Goal: Task Accomplishment & Management: Manage account settings

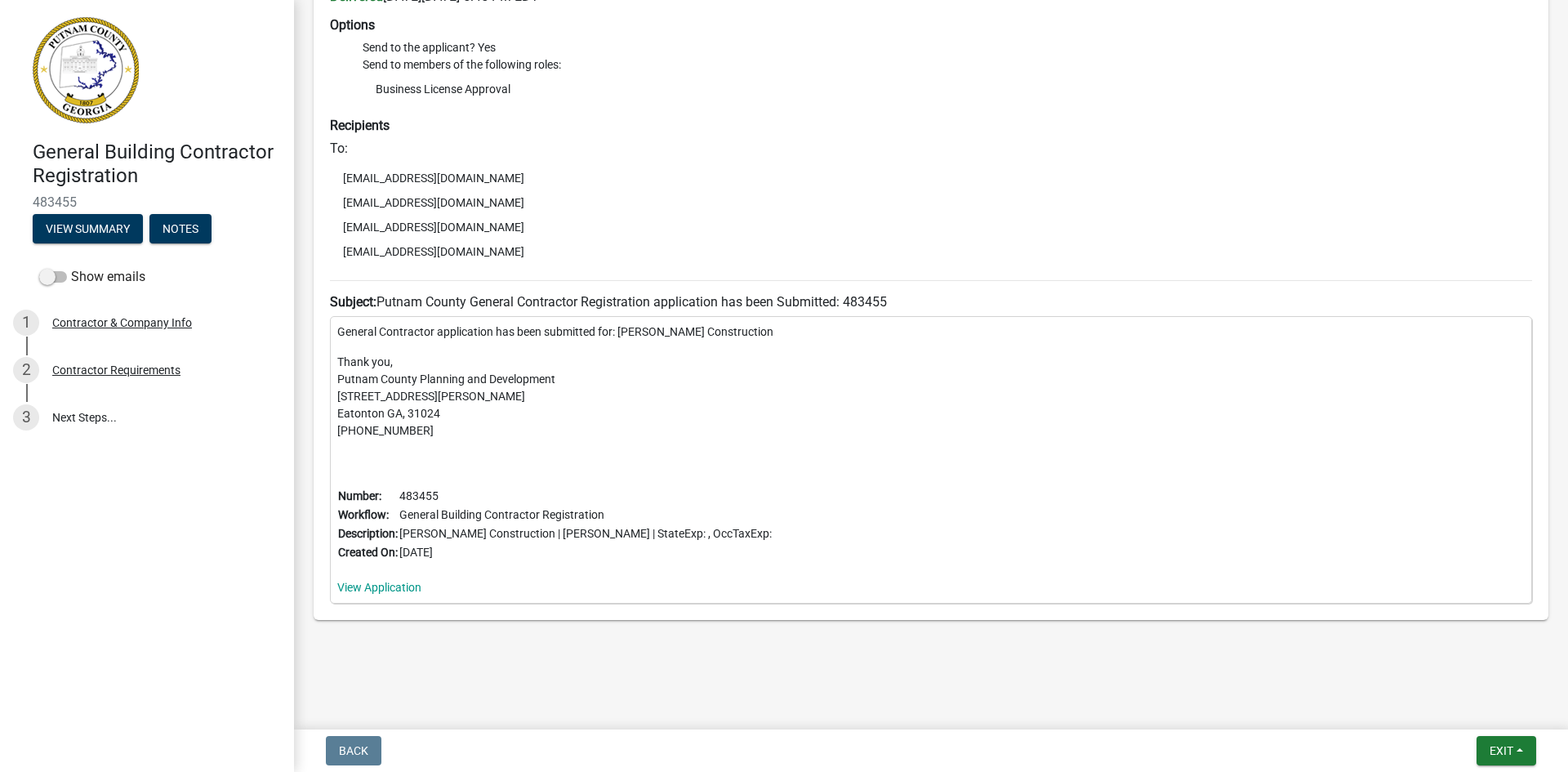
scroll to position [218, 0]
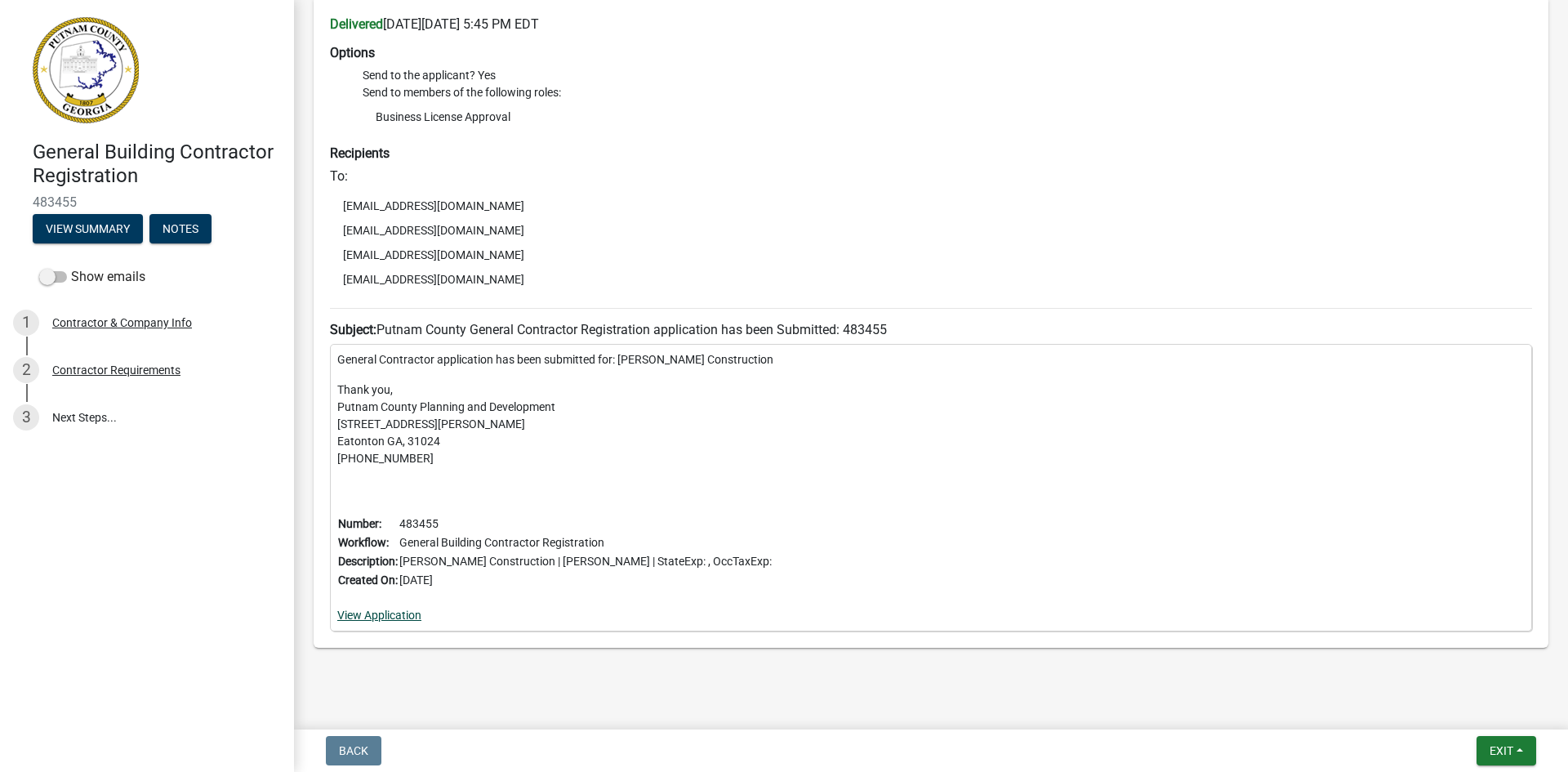
click at [402, 614] on link "View Application" at bounding box center [379, 614] width 84 height 13
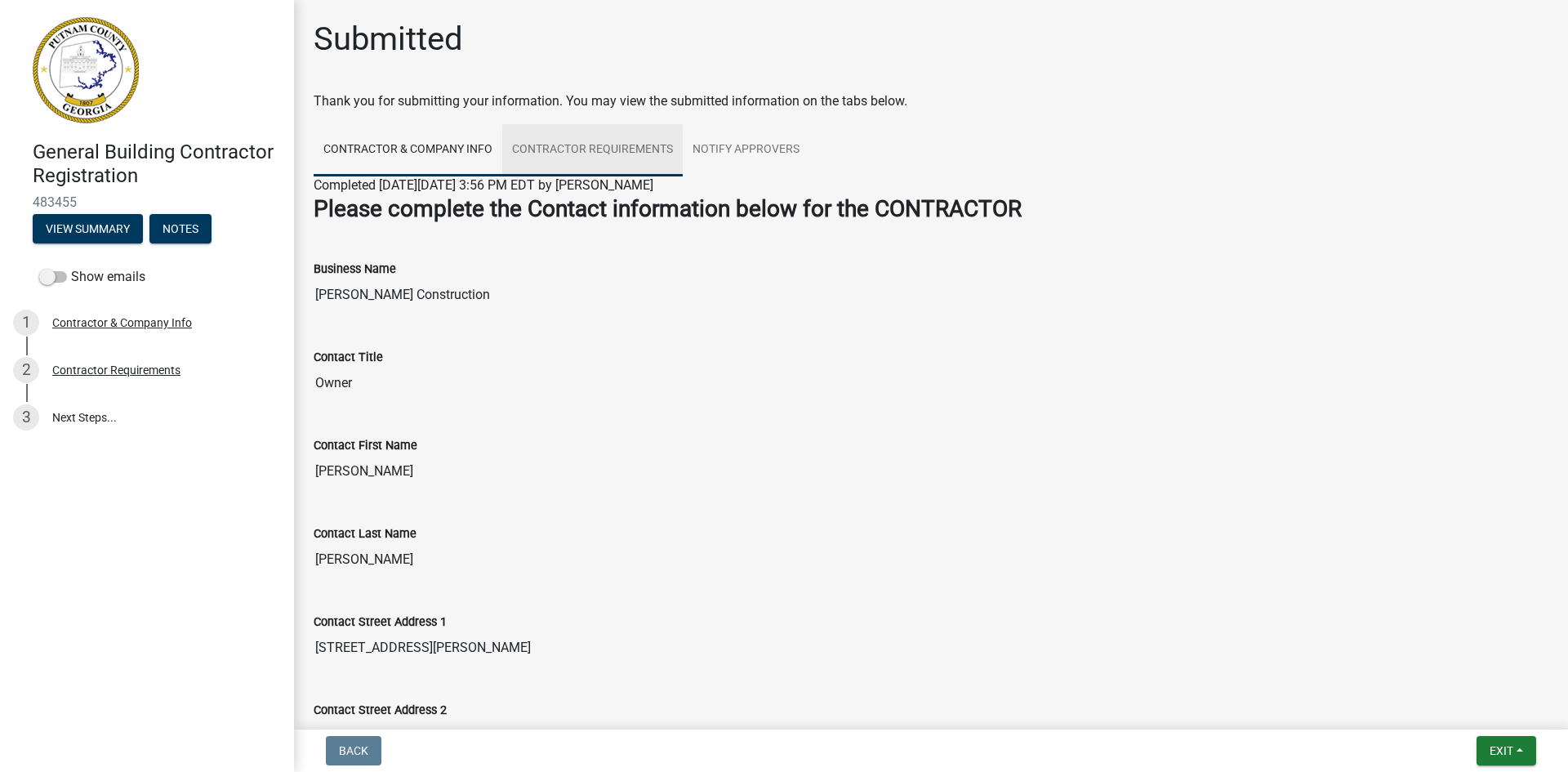
click at [588, 147] on link "Contractor Requirements" at bounding box center [591, 150] width 181 height 52
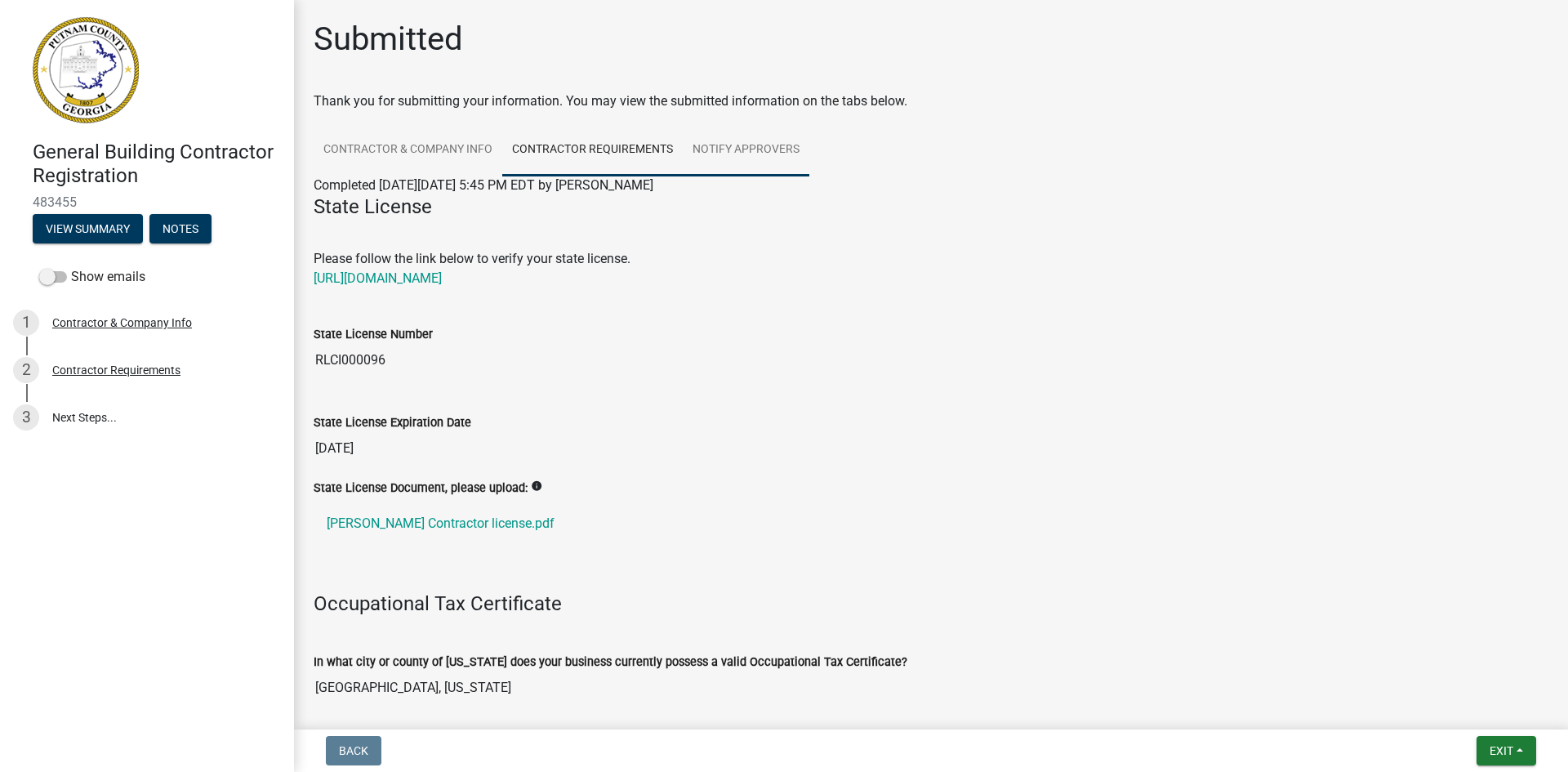
click at [741, 146] on link "Notify Approvers" at bounding box center [745, 150] width 127 height 52
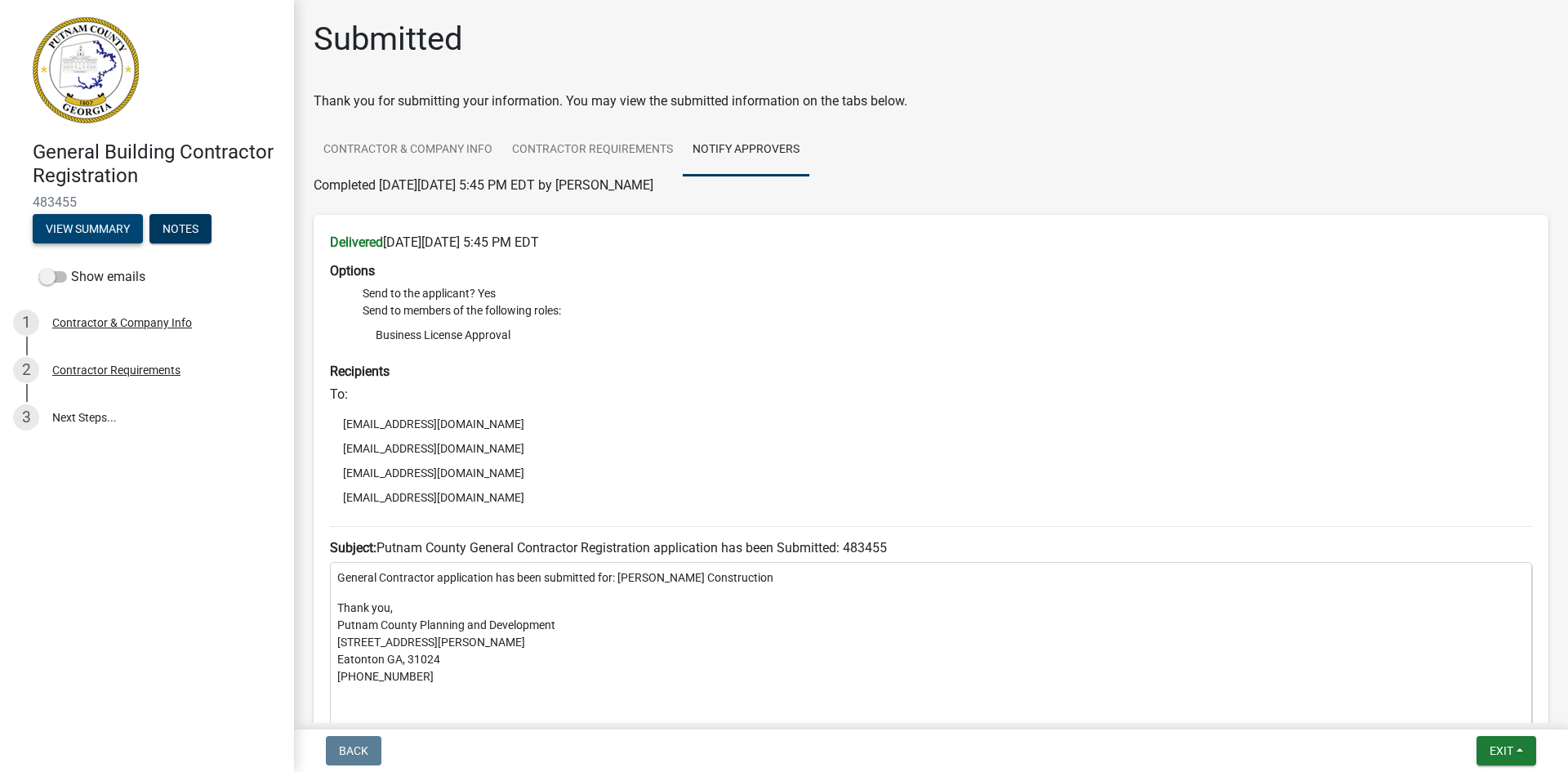
click at [91, 227] on button "View Summary" at bounding box center [88, 227] width 111 height 29
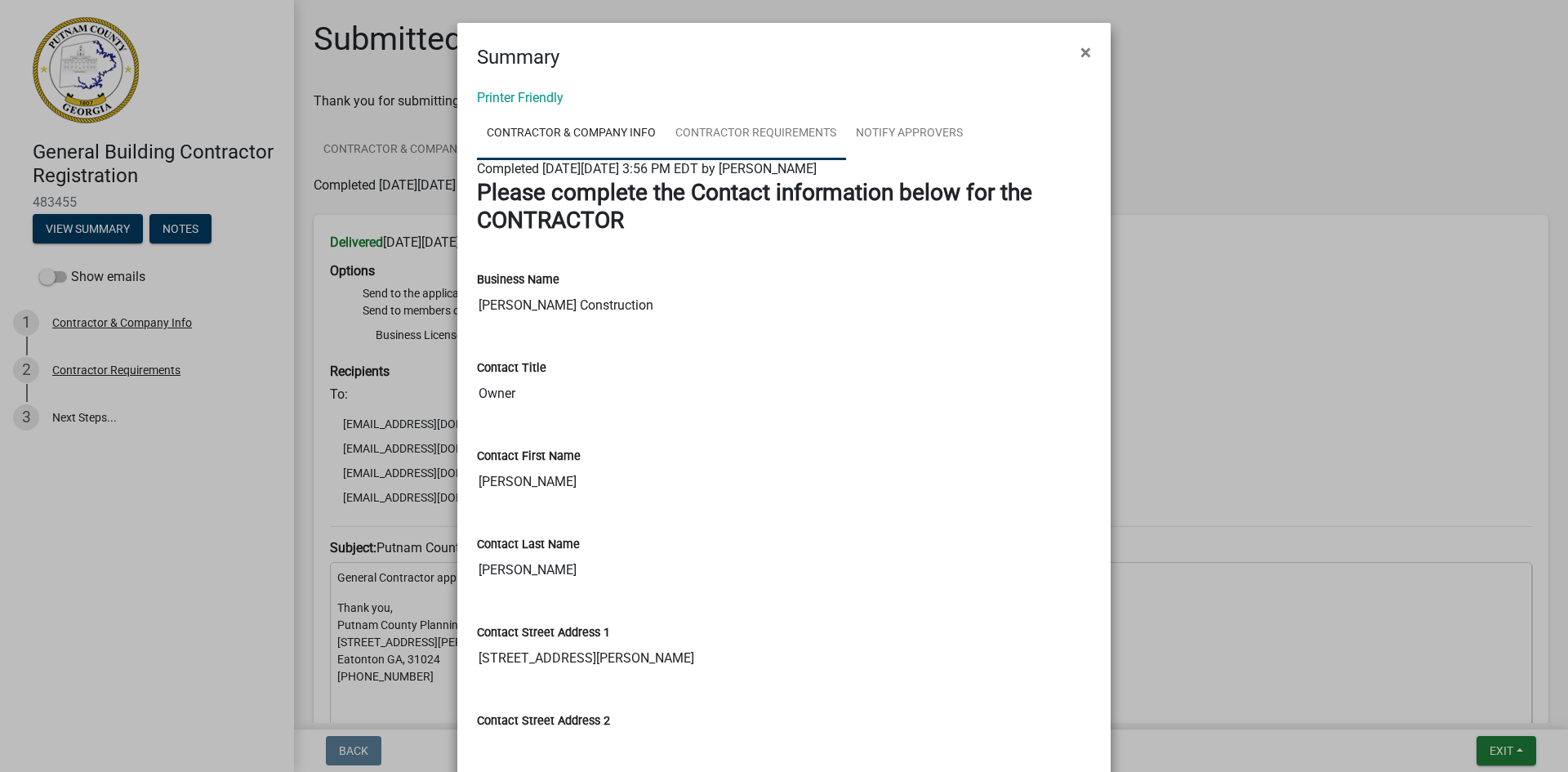
click at [742, 129] on link "Contractor Requirements" at bounding box center [755, 134] width 181 height 52
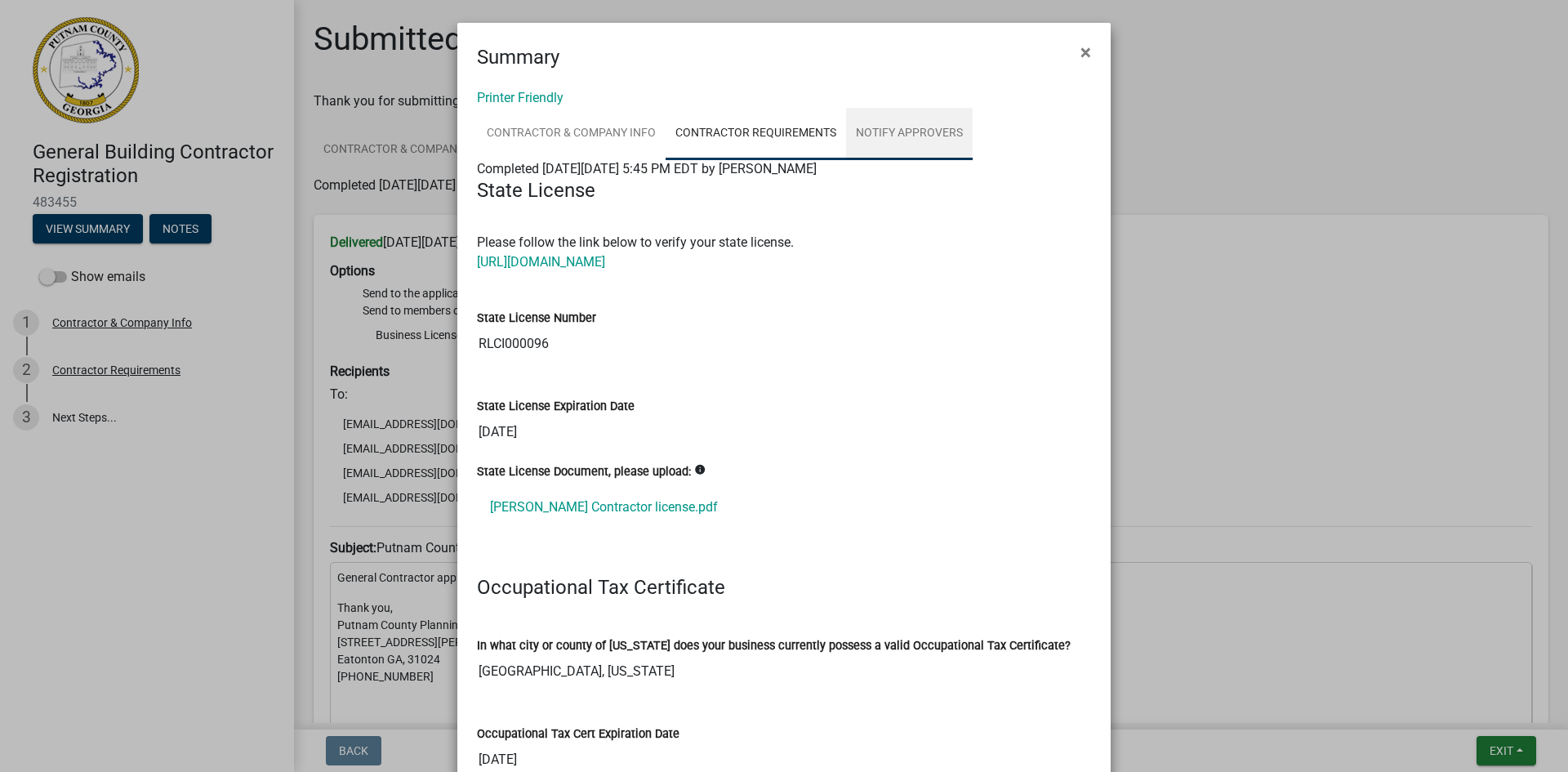
click at [906, 136] on link "Notify Approvers" at bounding box center [909, 134] width 127 height 52
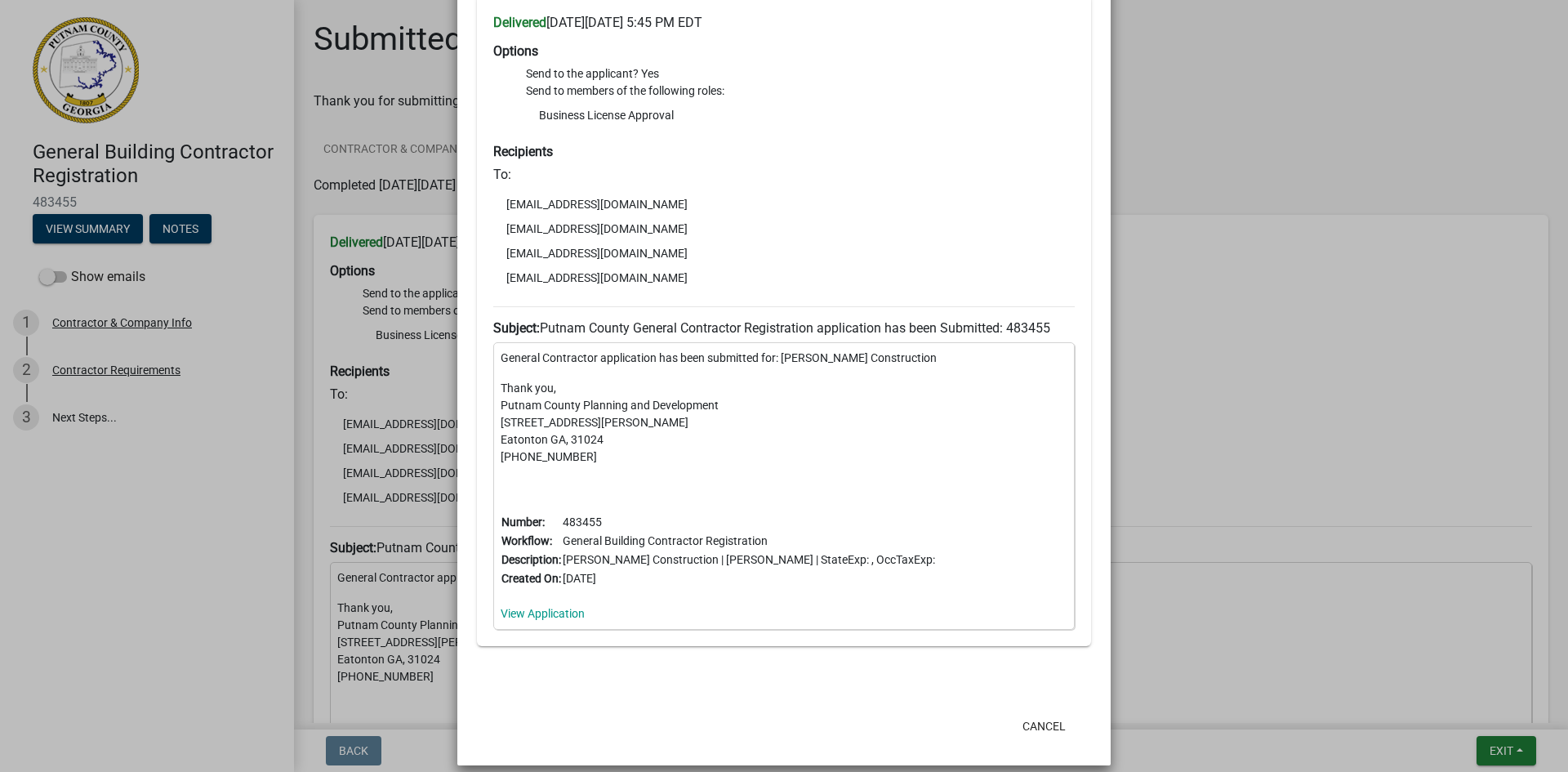
scroll to position [219, 0]
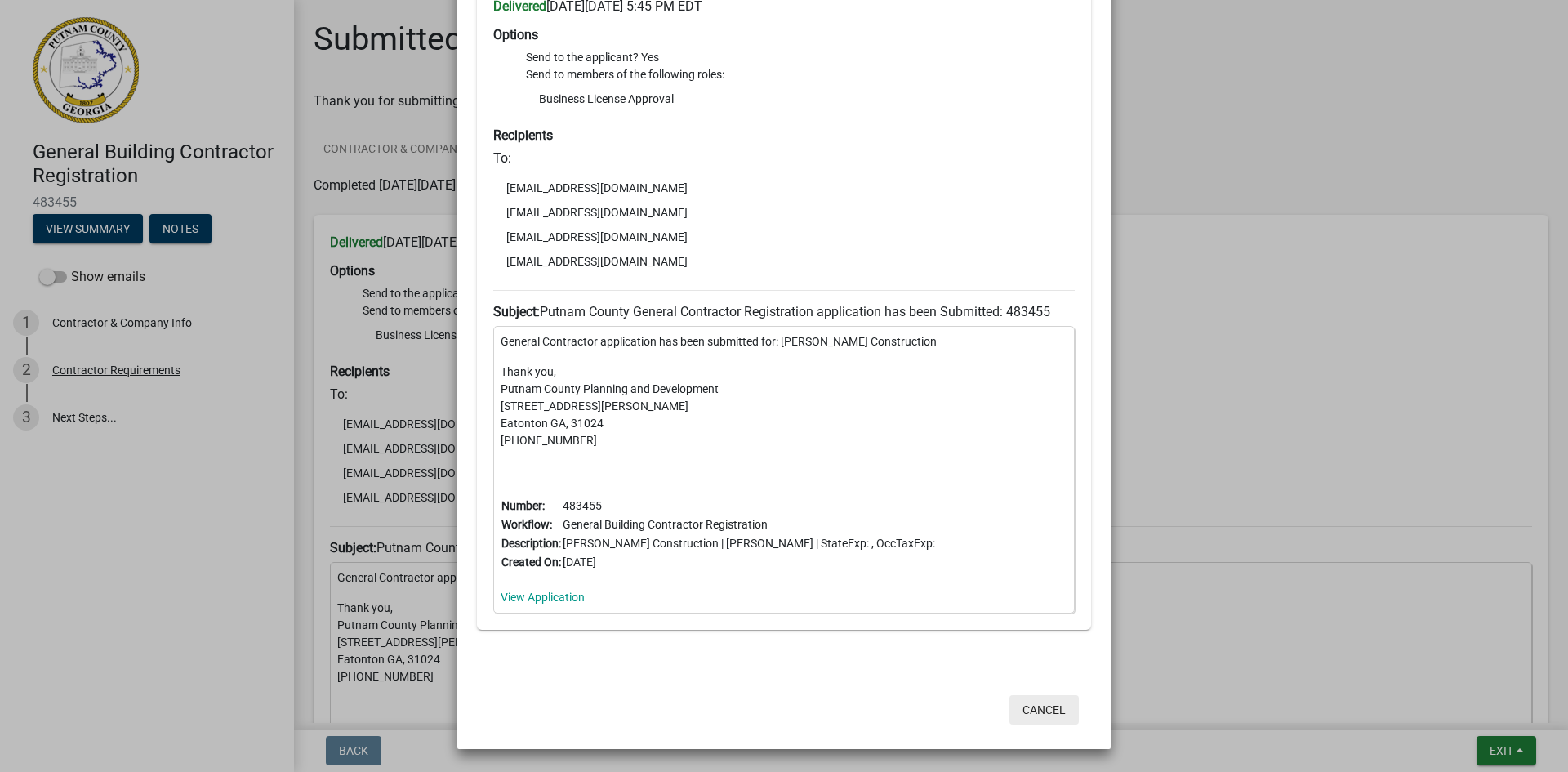
click at [1031, 709] on button "Cancel" at bounding box center [1044, 709] width 70 height 29
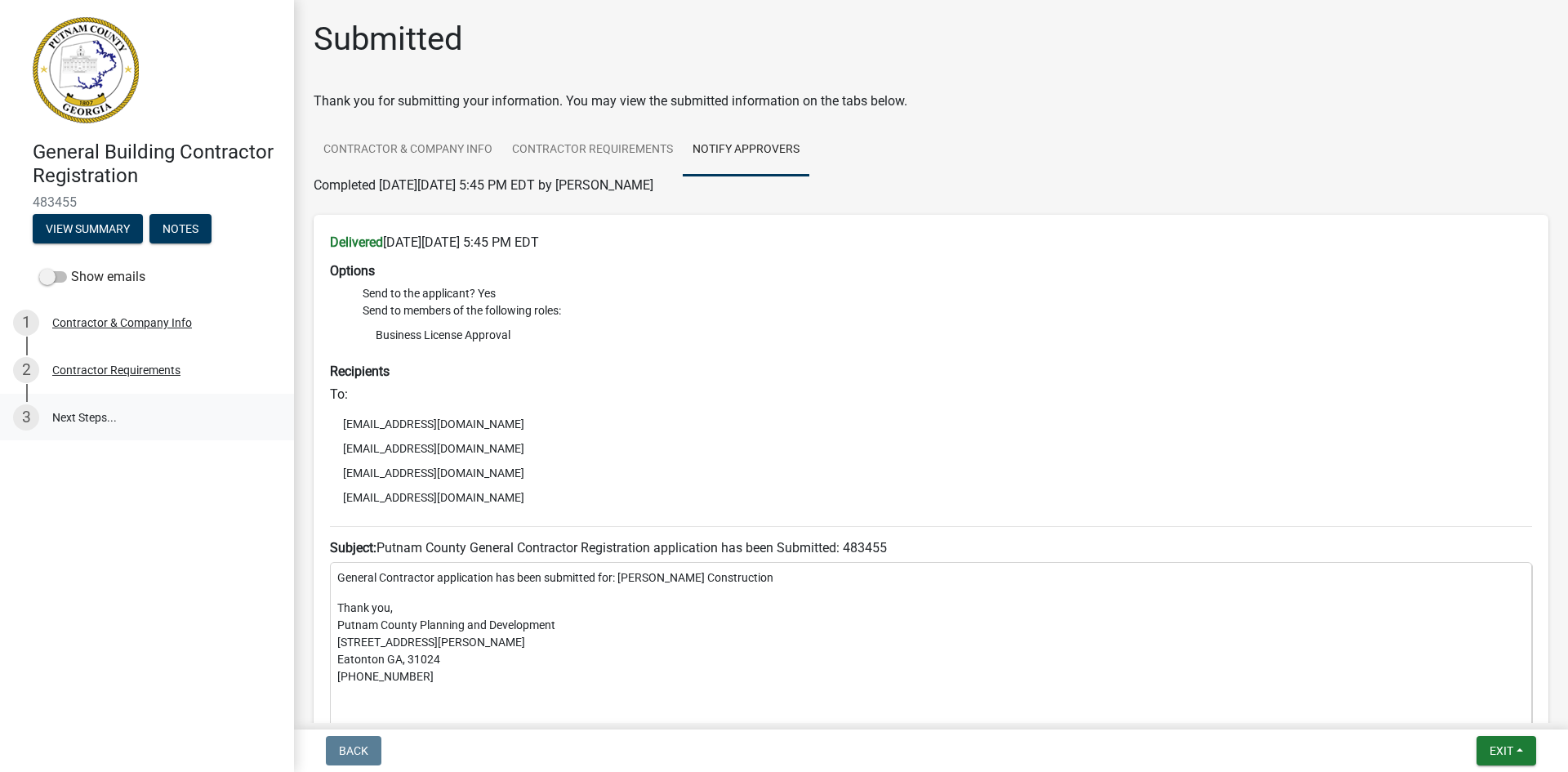
click at [79, 416] on link "3 Next Steps..." at bounding box center [147, 417] width 294 height 47
click at [174, 233] on button "Notes" at bounding box center [181, 227] width 62 height 29
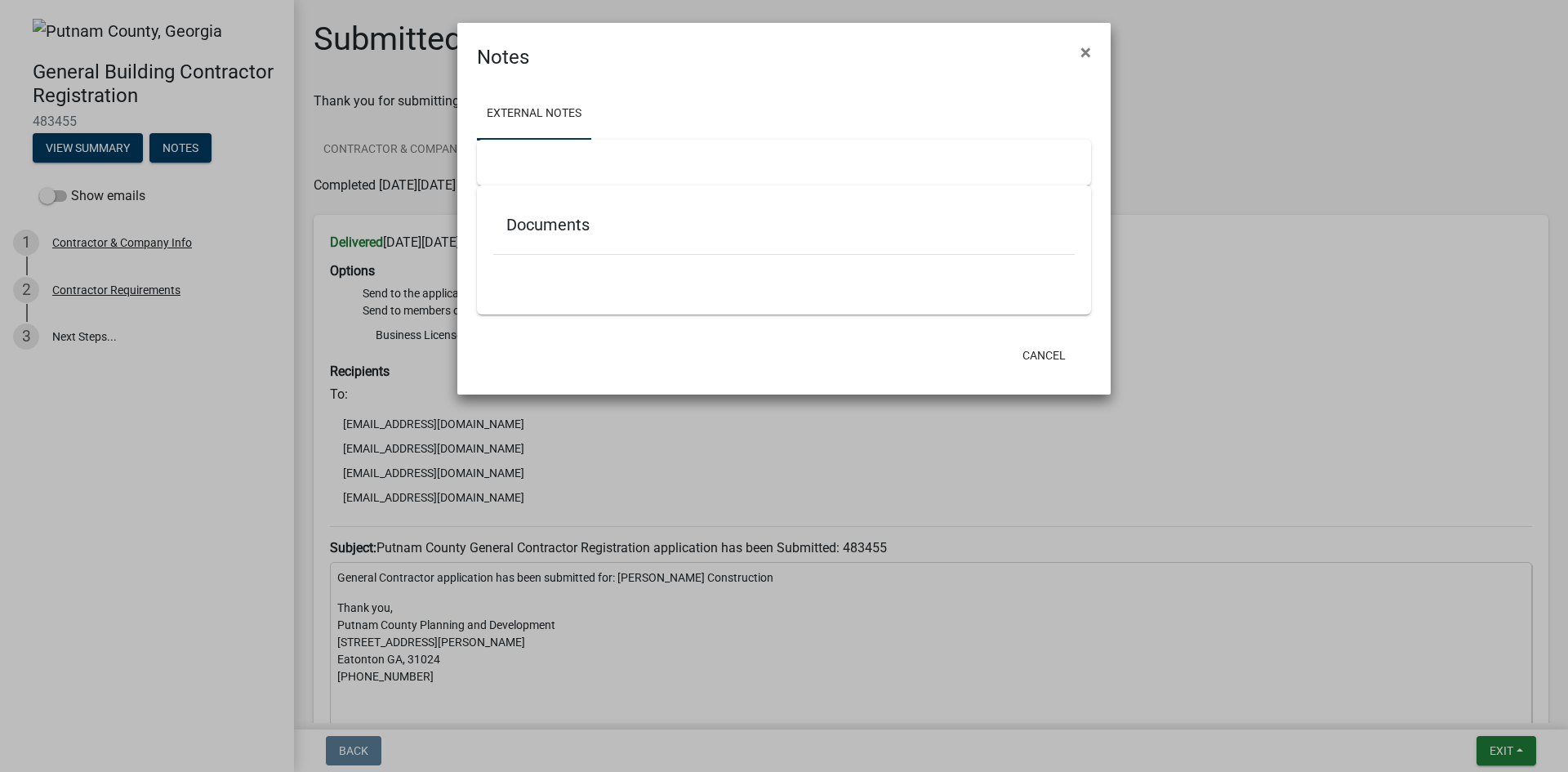
click at [526, 111] on link "External Notes" at bounding box center [534, 114] width 115 height 52
click at [1044, 354] on button "Cancel" at bounding box center [1044, 354] width 70 height 29
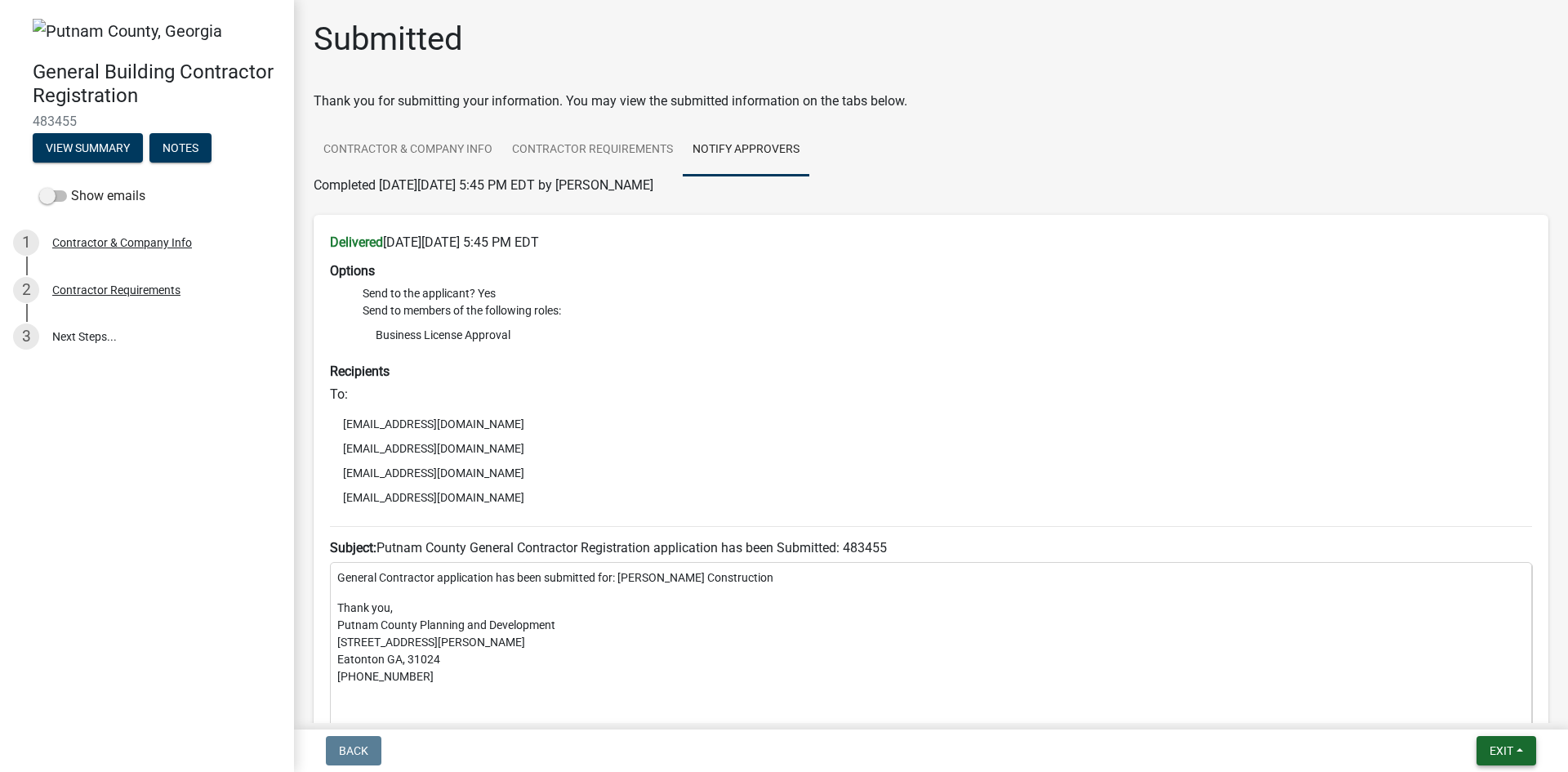
click at [1500, 753] on span "Exit" at bounding box center [1501, 750] width 24 height 13
click at [1497, 749] on span "Exit" at bounding box center [1501, 750] width 24 height 13
click at [1461, 711] on button "Save & Exit" at bounding box center [1470, 707] width 131 height 39
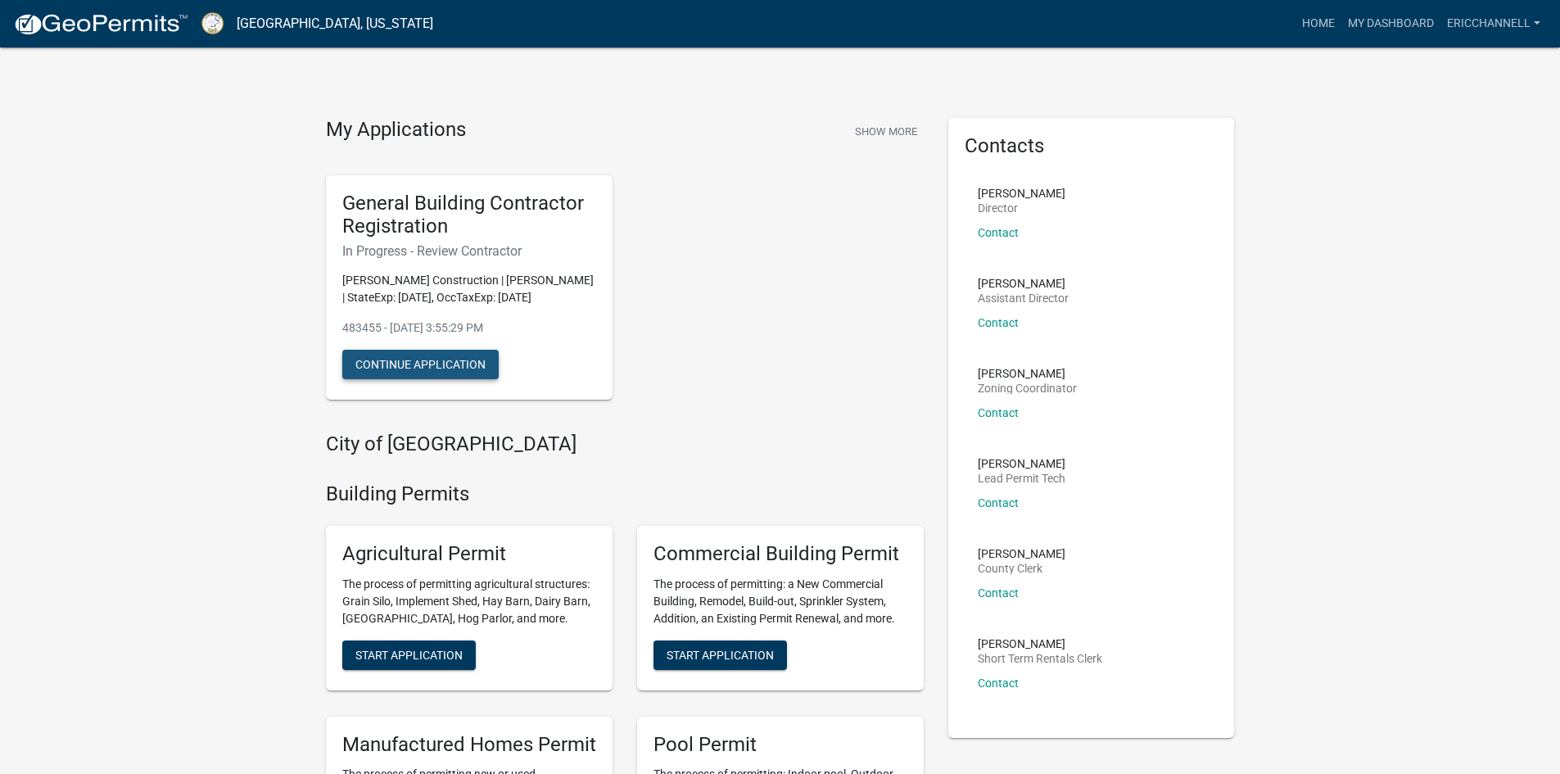
click at [421, 367] on button "Continue Application" at bounding box center [420, 364] width 156 height 29
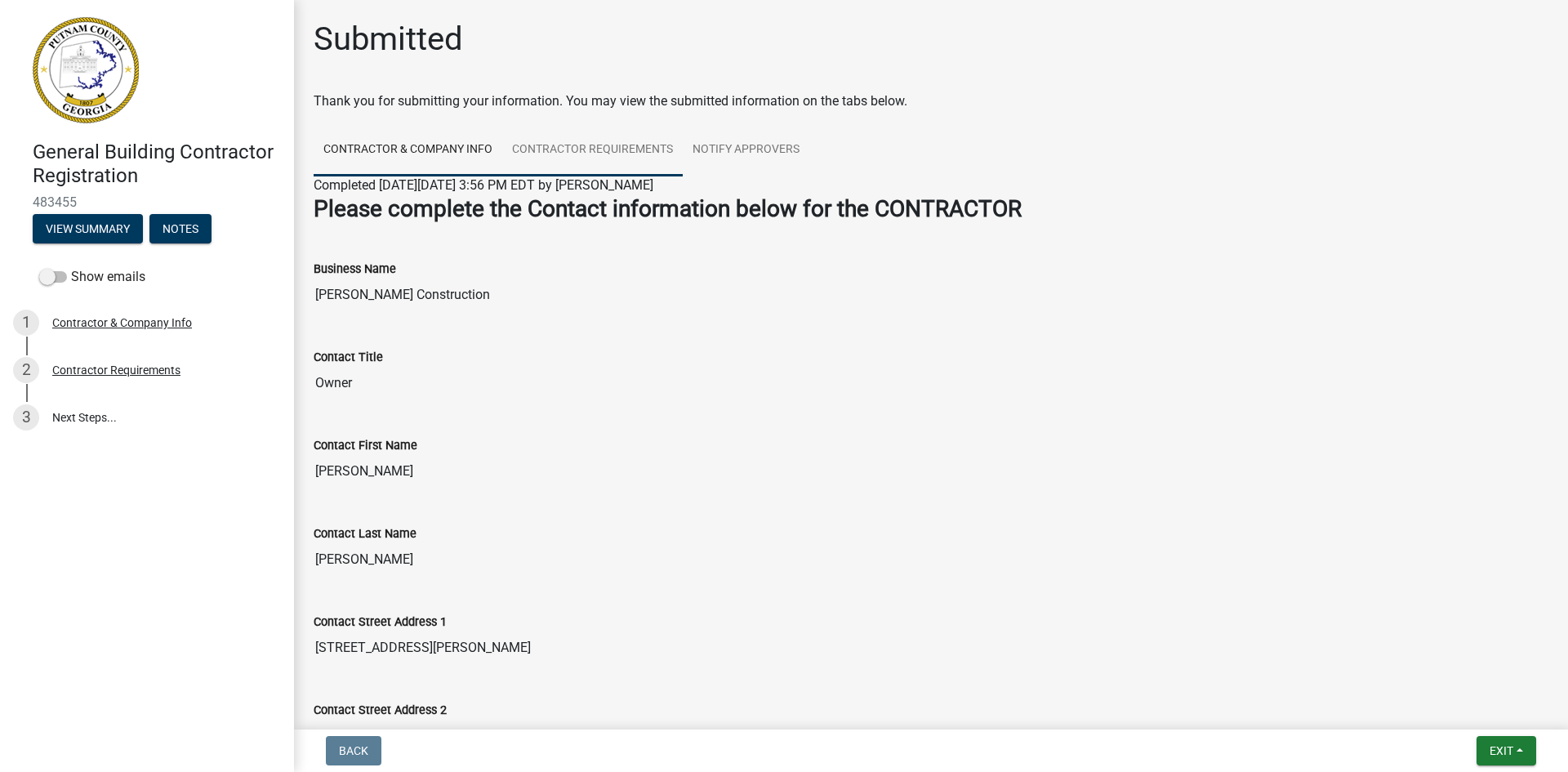
click at [585, 151] on link "Contractor Requirements" at bounding box center [591, 150] width 181 height 52
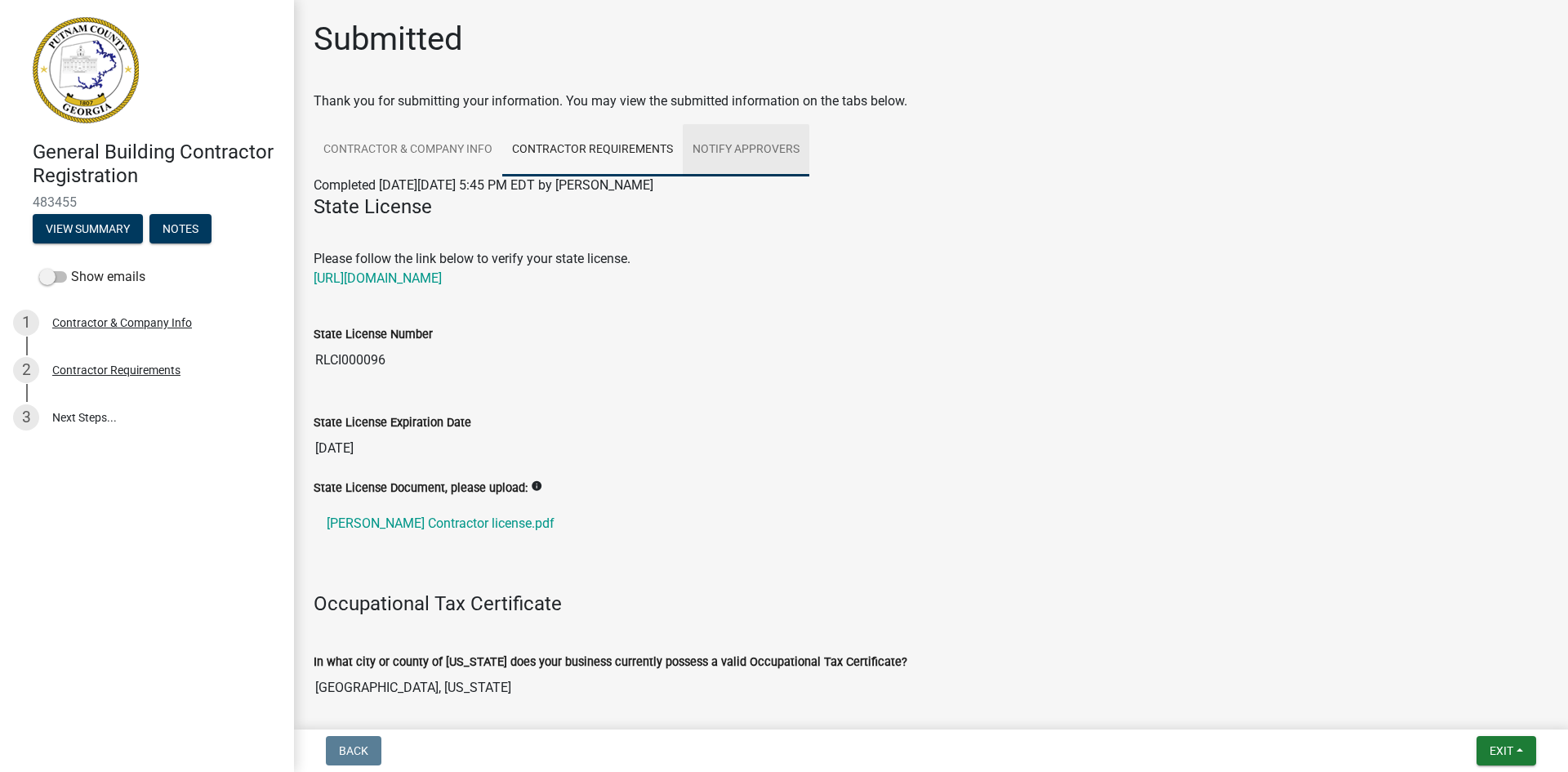
click at [724, 143] on link "Notify Approvers" at bounding box center [745, 150] width 127 height 52
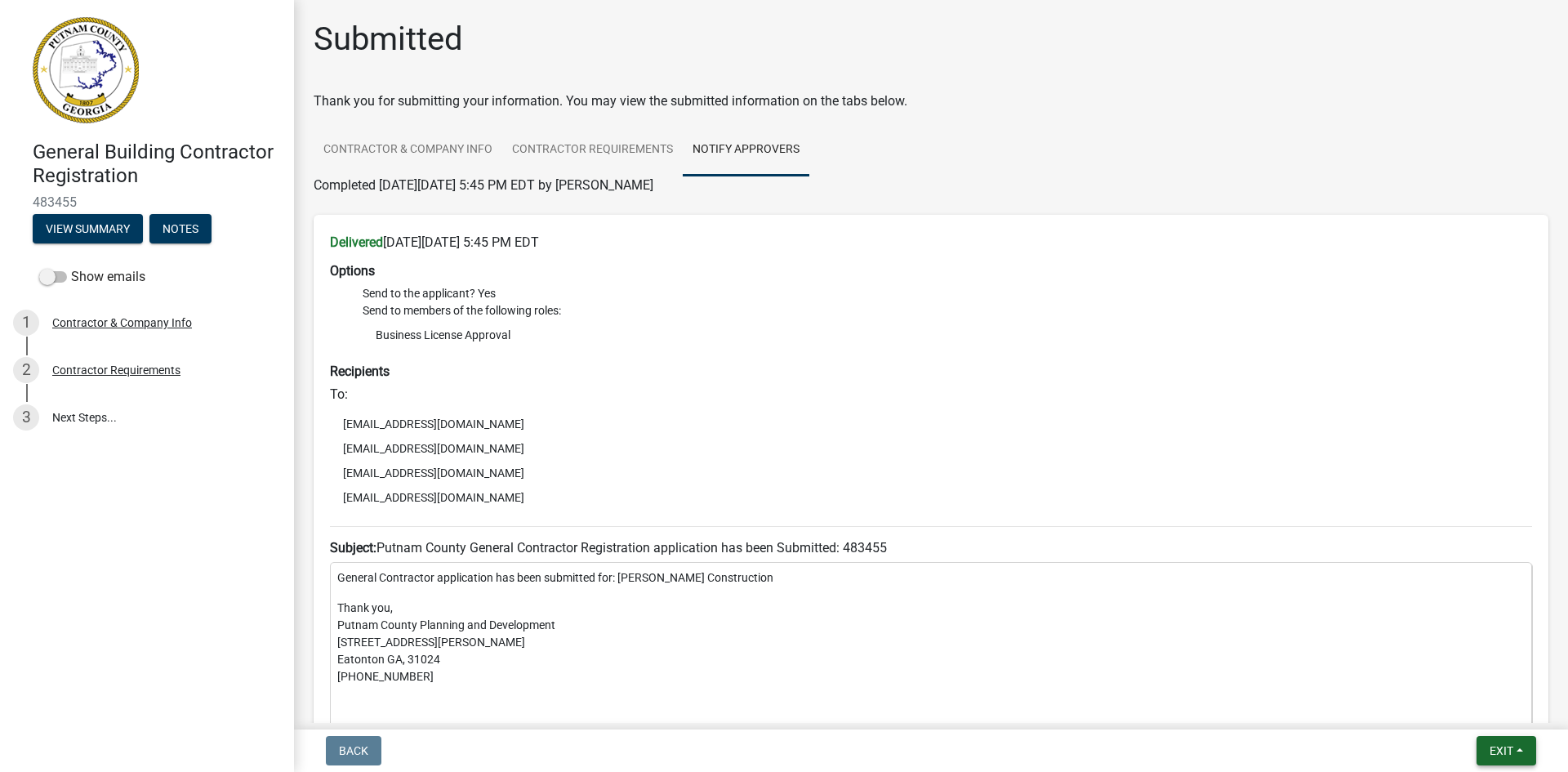
click at [1492, 753] on span "Exit" at bounding box center [1501, 750] width 24 height 13
click at [1444, 702] on button "Save & Exit" at bounding box center [1470, 707] width 131 height 39
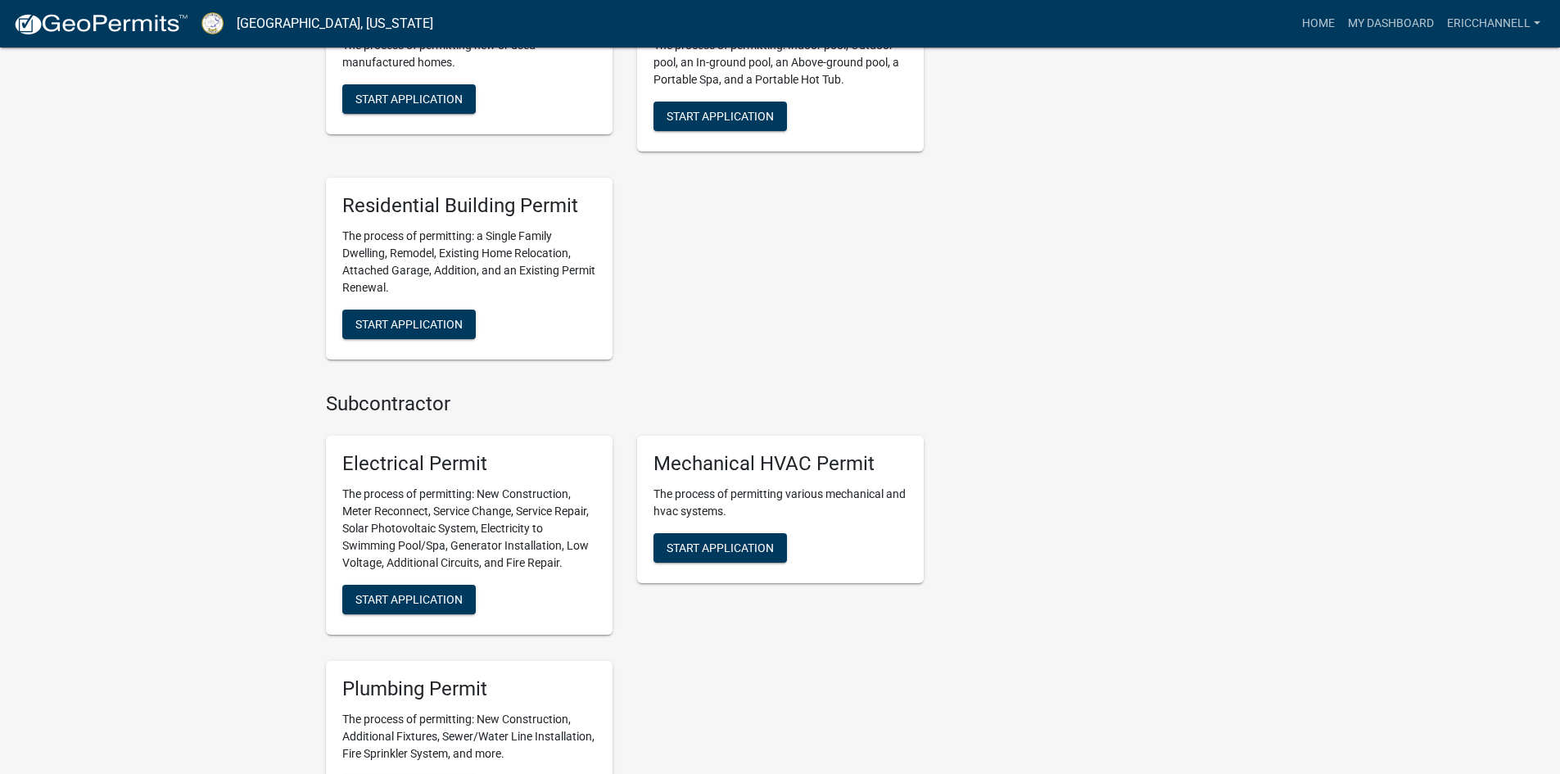
scroll to position [770, 0]
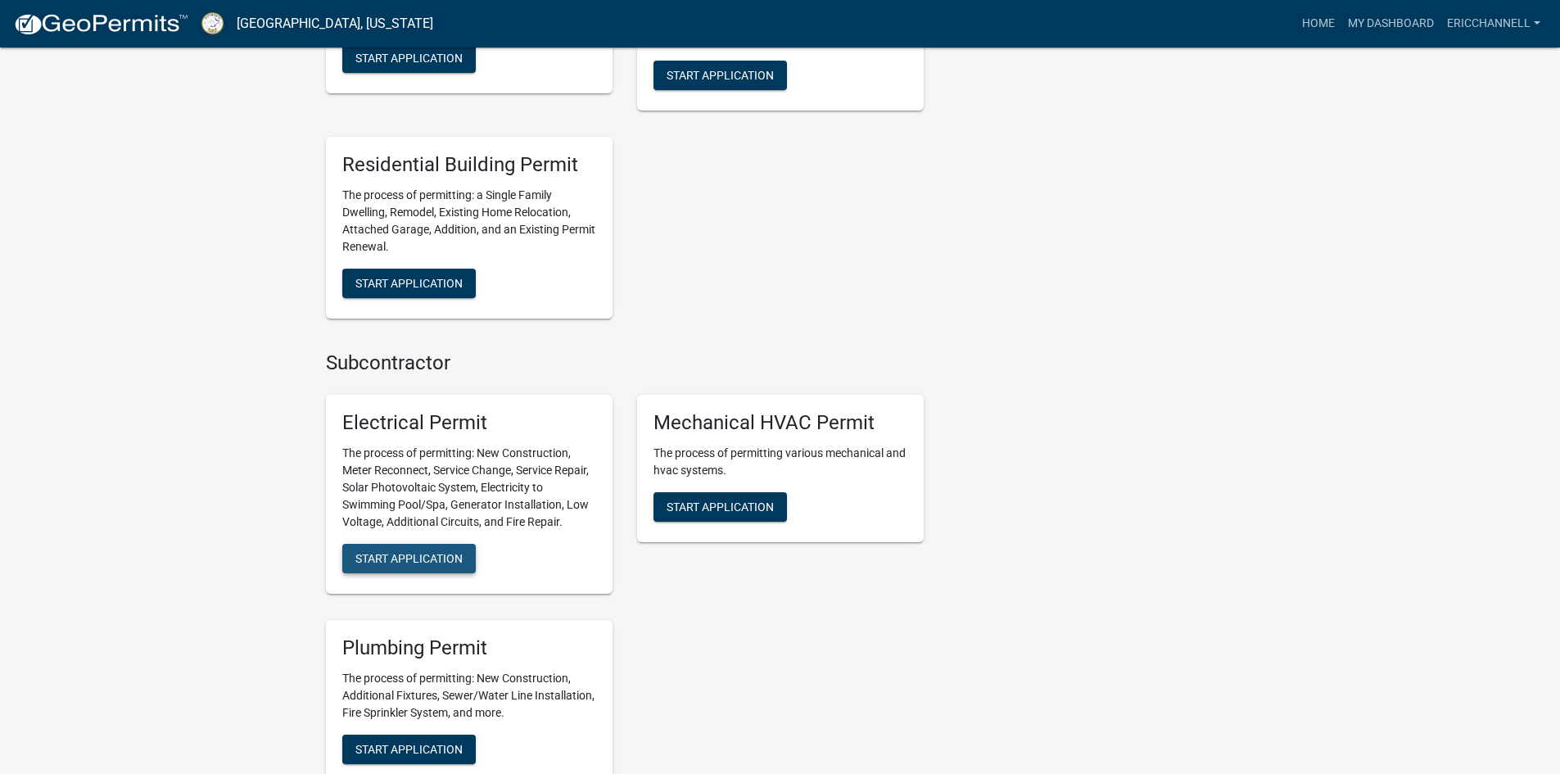
click at [404, 558] on span "Start Application" at bounding box center [408, 557] width 107 height 13
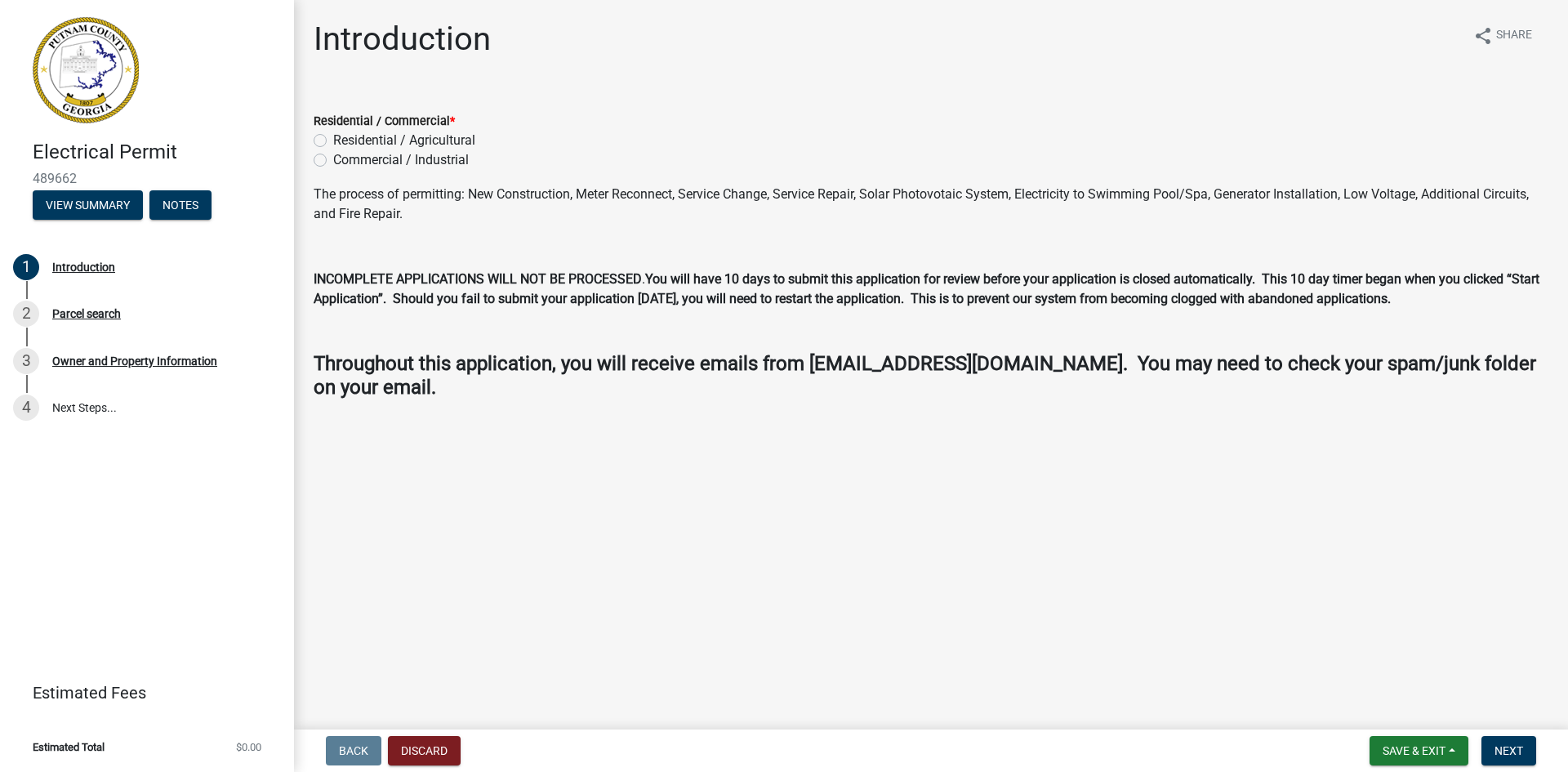
click at [333, 138] on label "Residential / Agricultural" at bounding box center [404, 141] width 142 height 20
click at [333, 138] on input "Residential / Agricultural" at bounding box center [338, 136] width 11 height 11
radio input "true"
click at [1401, 751] on span "Save & Exit" at bounding box center [1413, 750] width 63 height 13
click at [1373, 673] on button "Save" at bounding box center [1402, 668] width 131 height 39
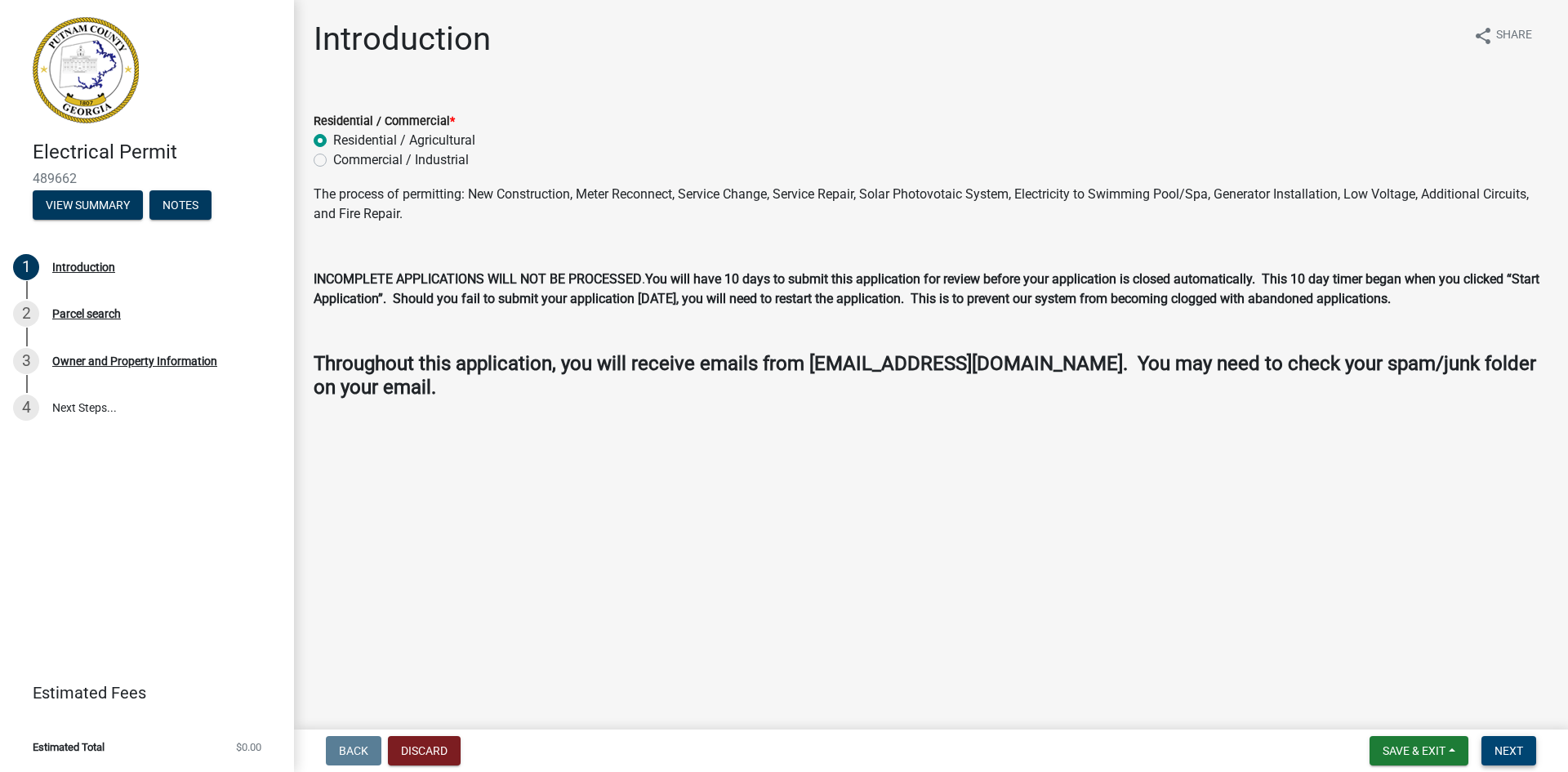
click at [1504, 747] on span "Next" at bounding box center [1508, 750] width 29 height 13
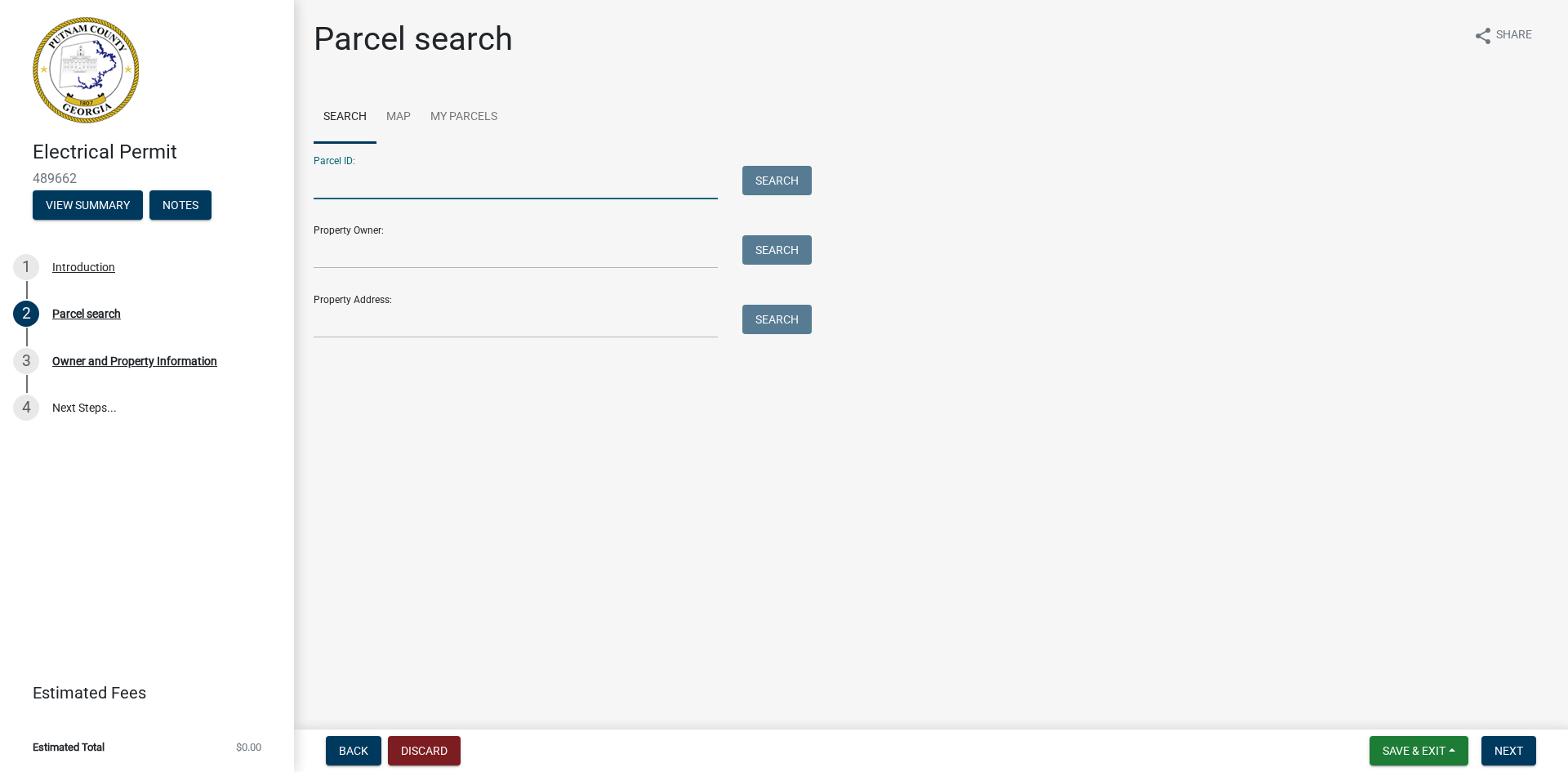
click at [369, 187] on input "Parcel ID:" at bounding box center [515, 183] width 404 height 34
click at [766, 178] on button "Search" at bounding box center [777, 180] width 70 height 29
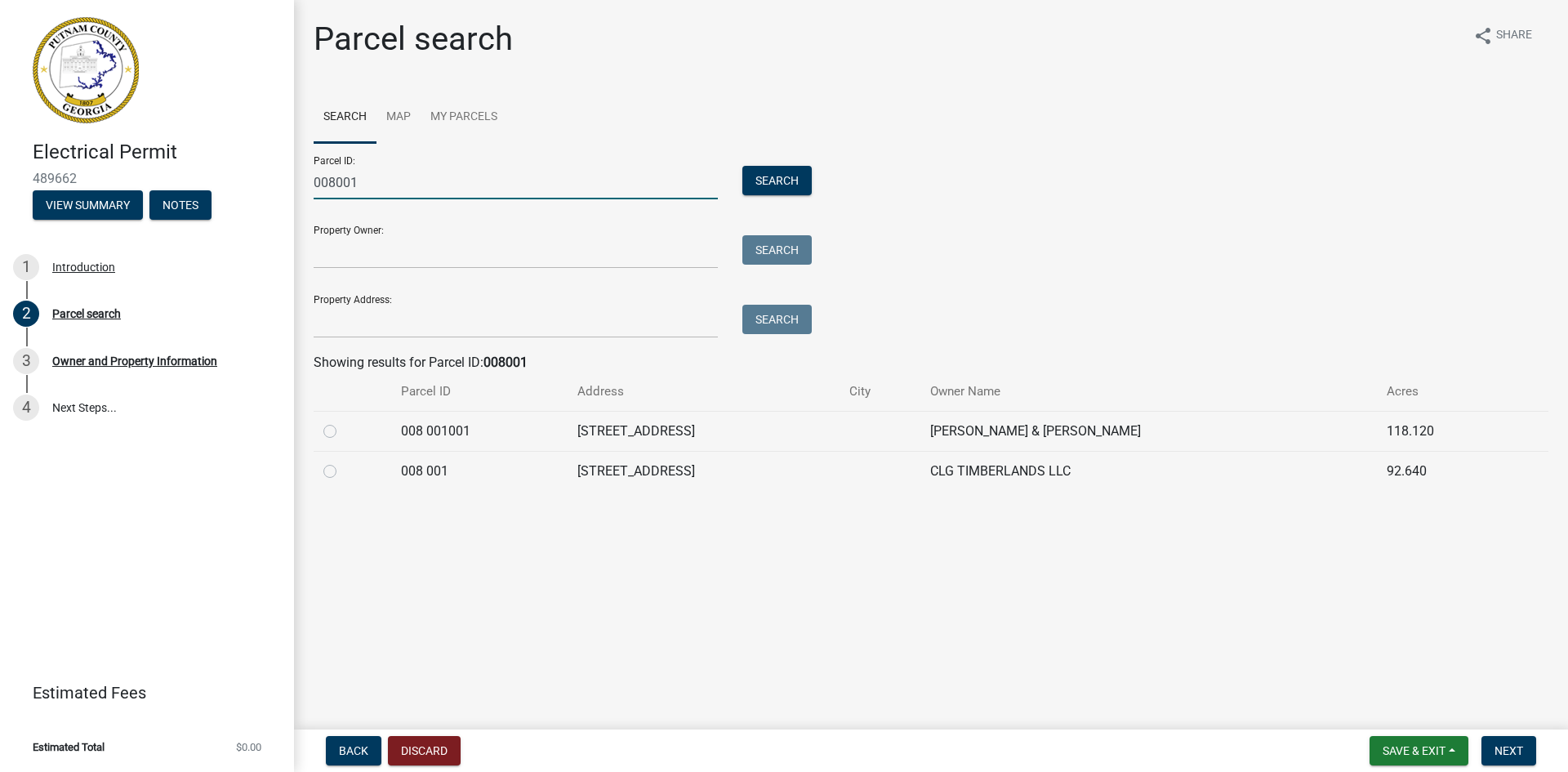
click at [314, 183] on input "008001" at bounding box center [515, 183] width 404 height 34
type input "07808001"
click at [768, 178] on button "Search" at bounding box center [777, 180] width 70 height 29
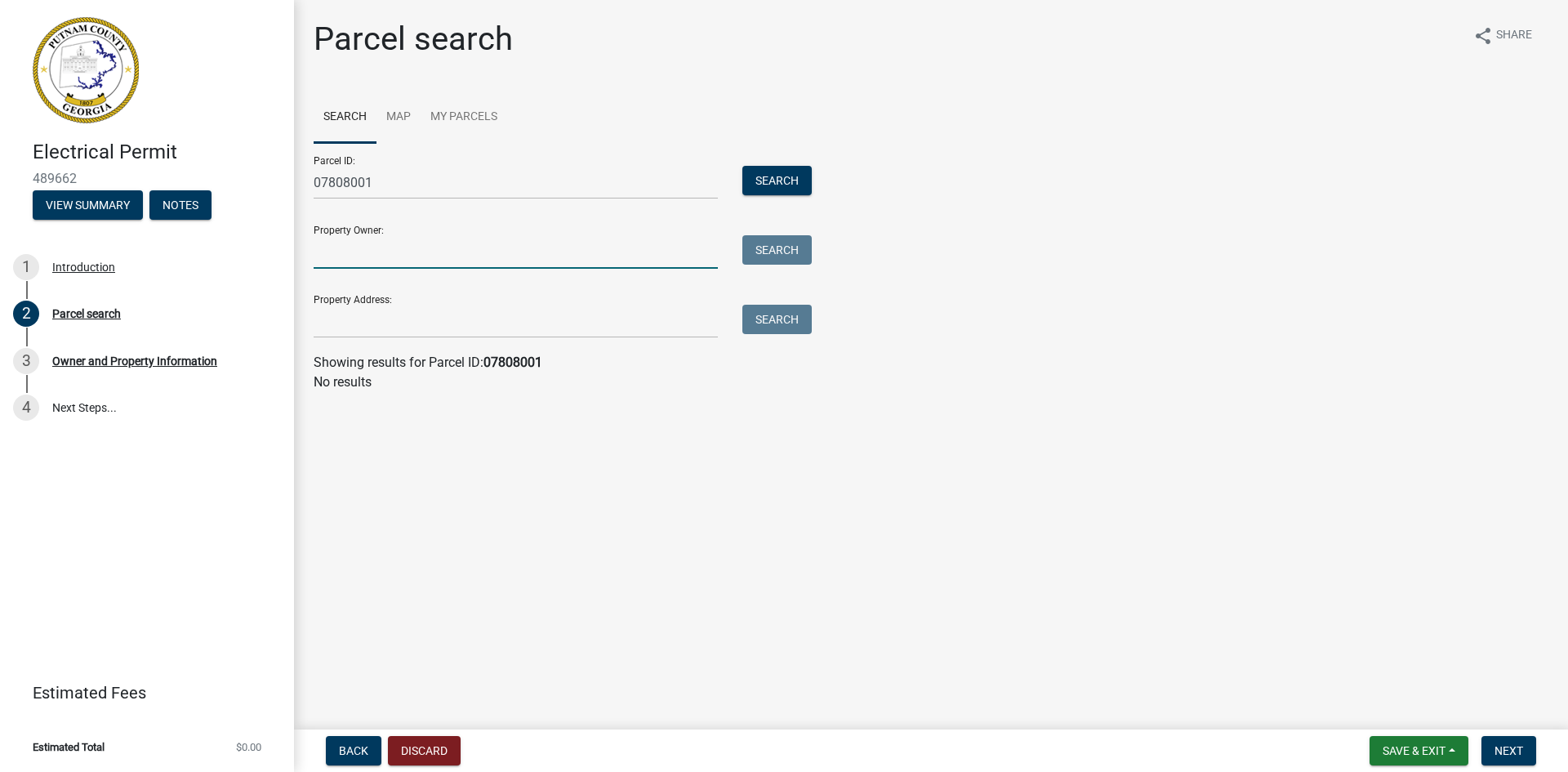
click at [384, 256] on input "Property Owner:" at bounding box center [515, 252] width 404 height 34
type input "Jodeh Neil Dominy, JR & Maggie lea Dominy"
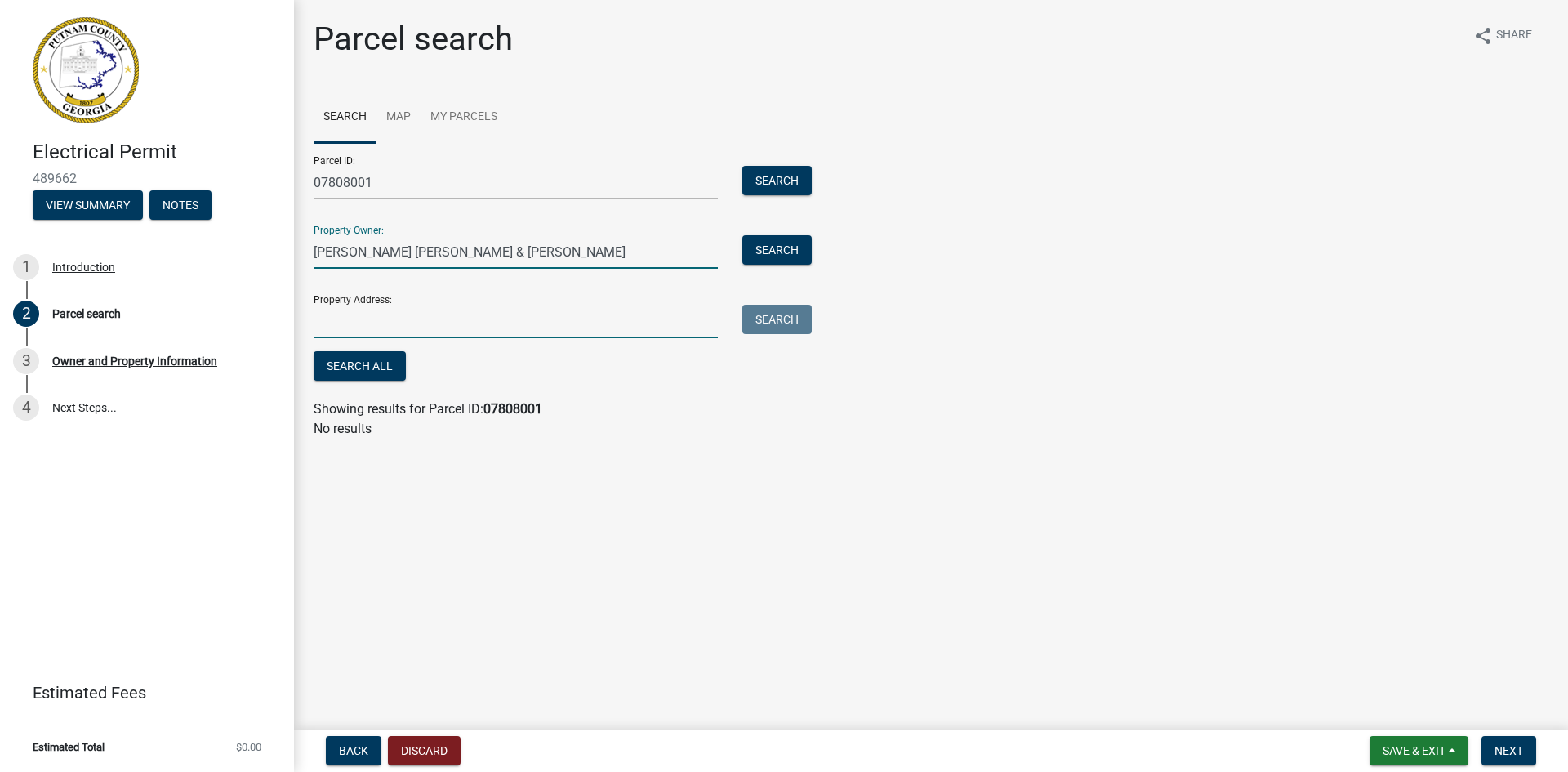
click at [367, 323] on input "Property Address:" at bounding box center [515, 321] width 404 height 34
type input "409 Milledgeville Rd. Eatonton, GA. 31024"
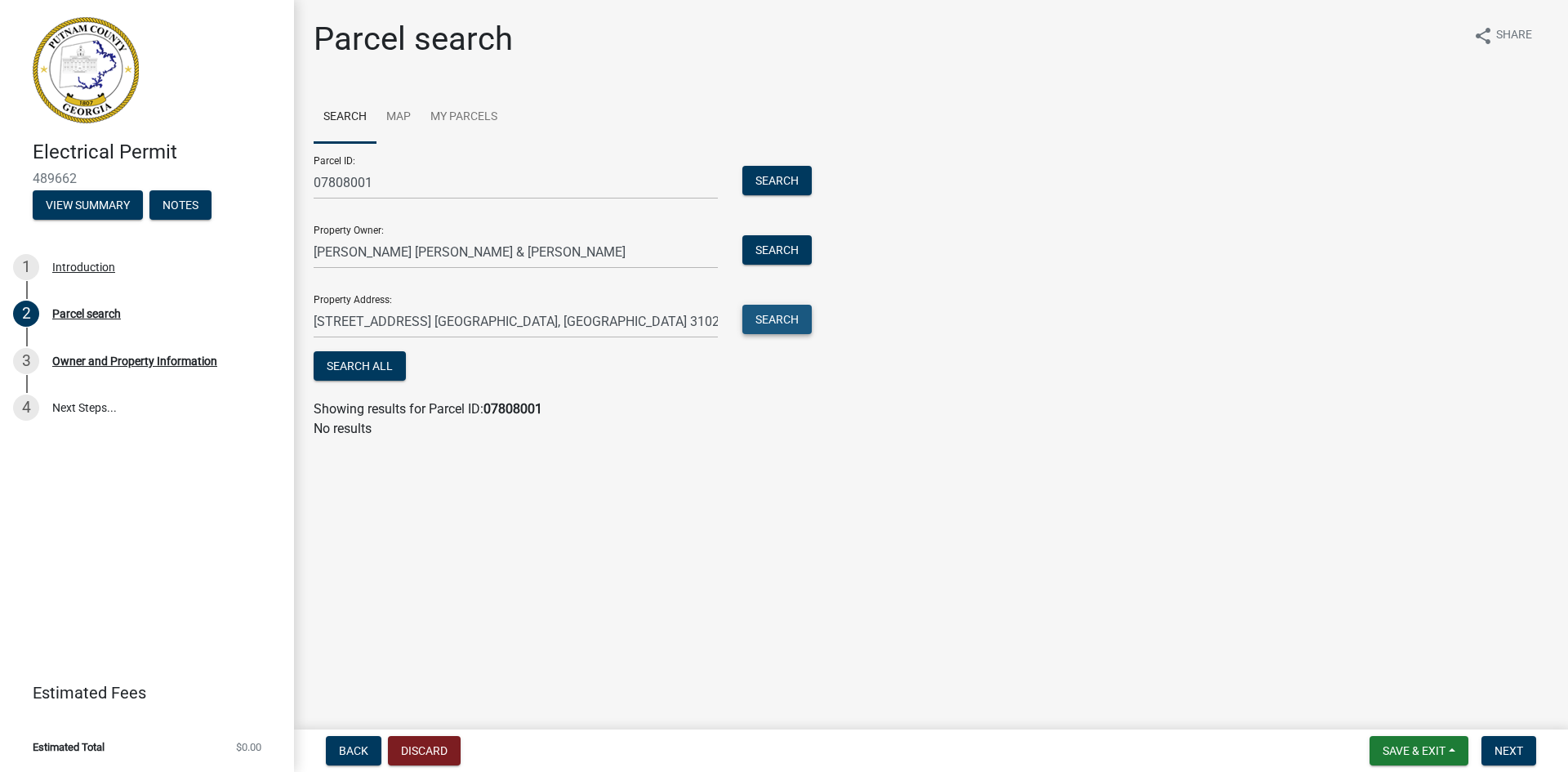
click at [778, 319] on button "Search" at bounding box center [777, 318] width 70 height 29
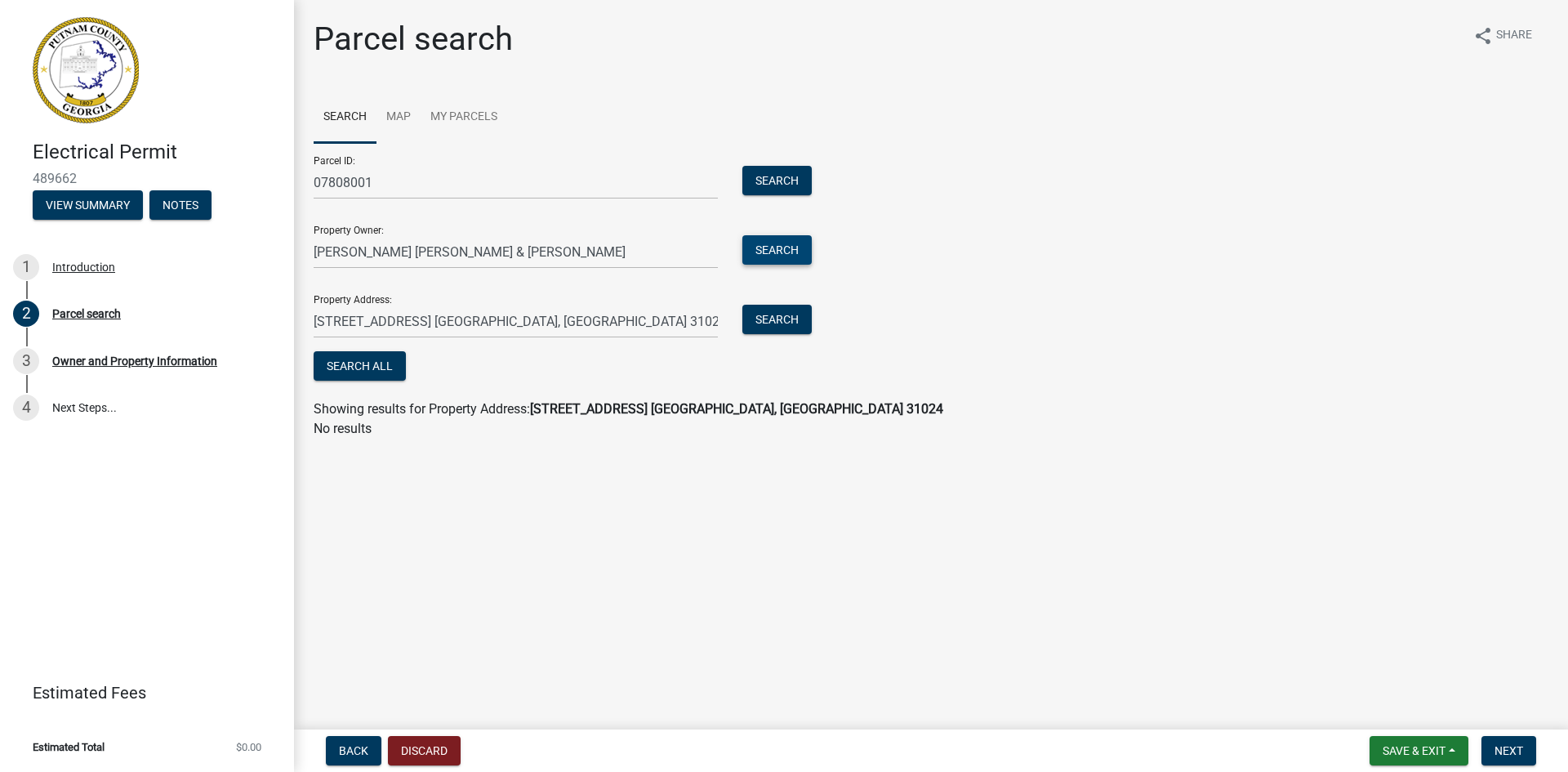
click at [772, 247] on button "Search" at bounding box center [777, 249] width 70 height 29
click at [779, 174] on button "Search" at bounding box center [777, 180] width 70 height 29
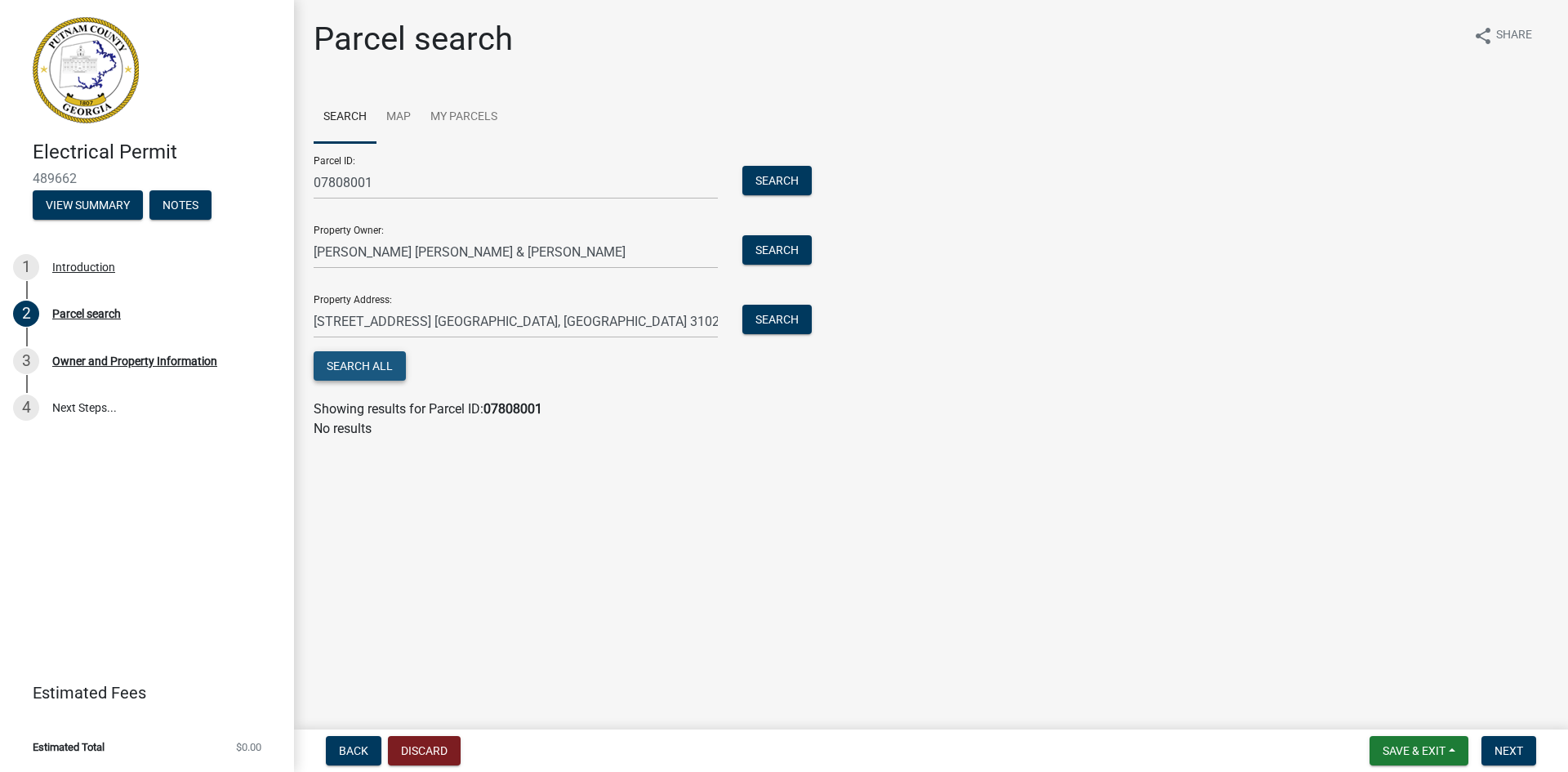
click at [358, 362] on button "Search All" at bounding box center [359, 365] width 93 height 29
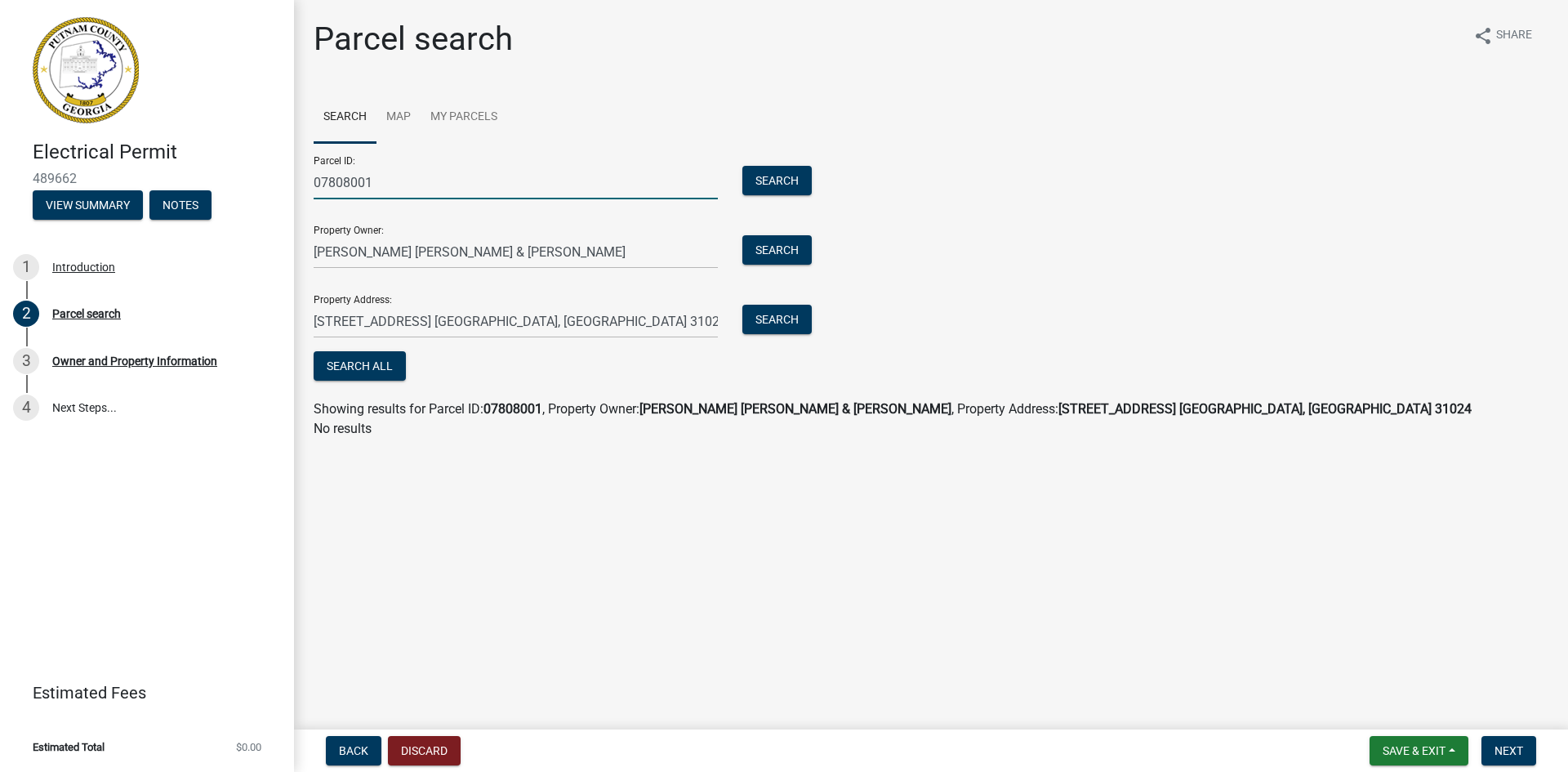
click at [386, 182] on input "07808001" at bounding box center [515, 183] width 404 height 34
click at [401, 116] on link "Map" at bounding box center [398, 118] width 44 height 52
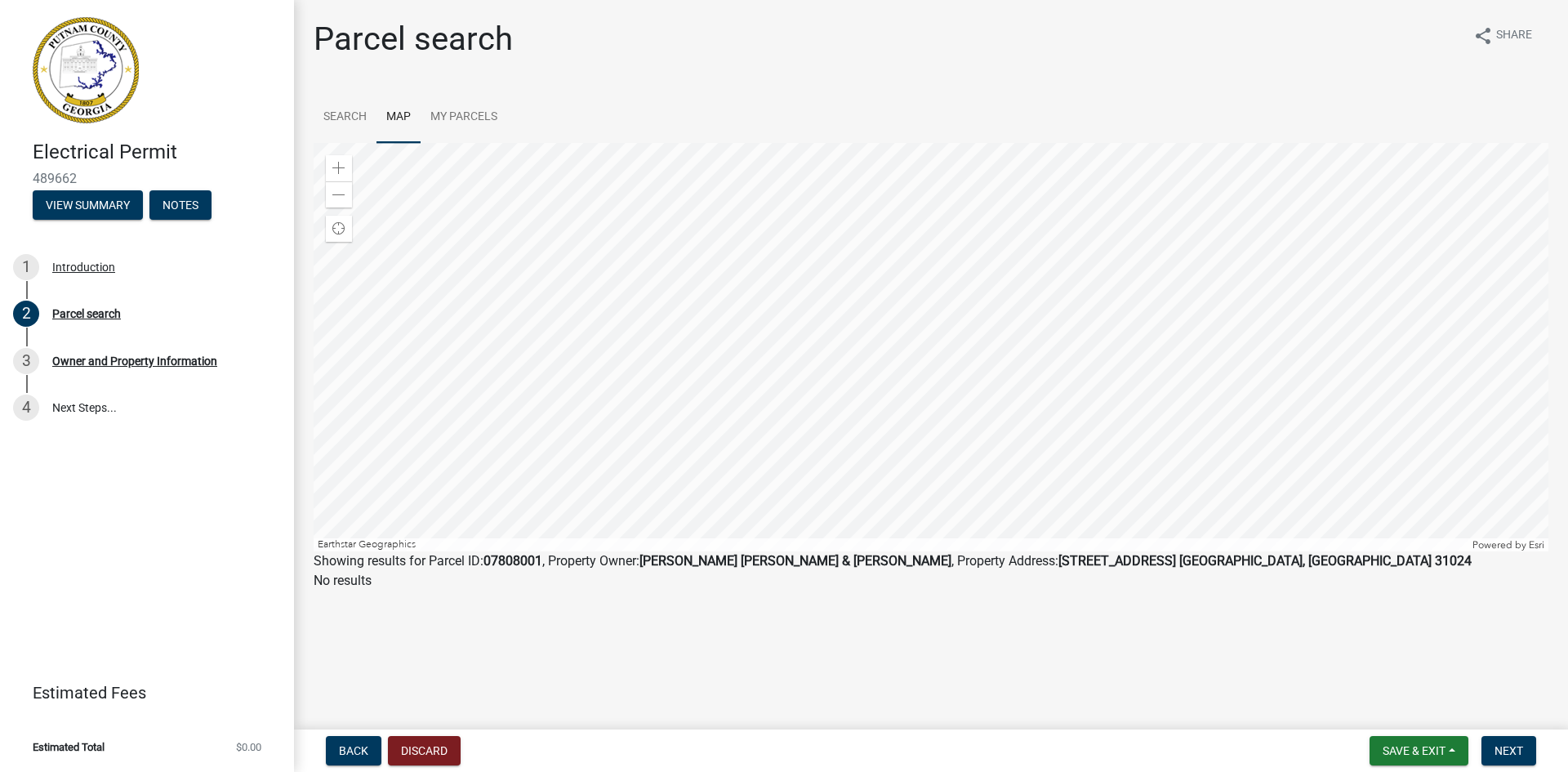
click at [1010, 346] on div at bounding box center [931, 346] width 1235 height 408
click at [337, 166] on span at bounding box center [338, 168] width 13 height 13
click at [455, 111] on link "My Parcels" at bounding box center [464, 118] width 87 height 52
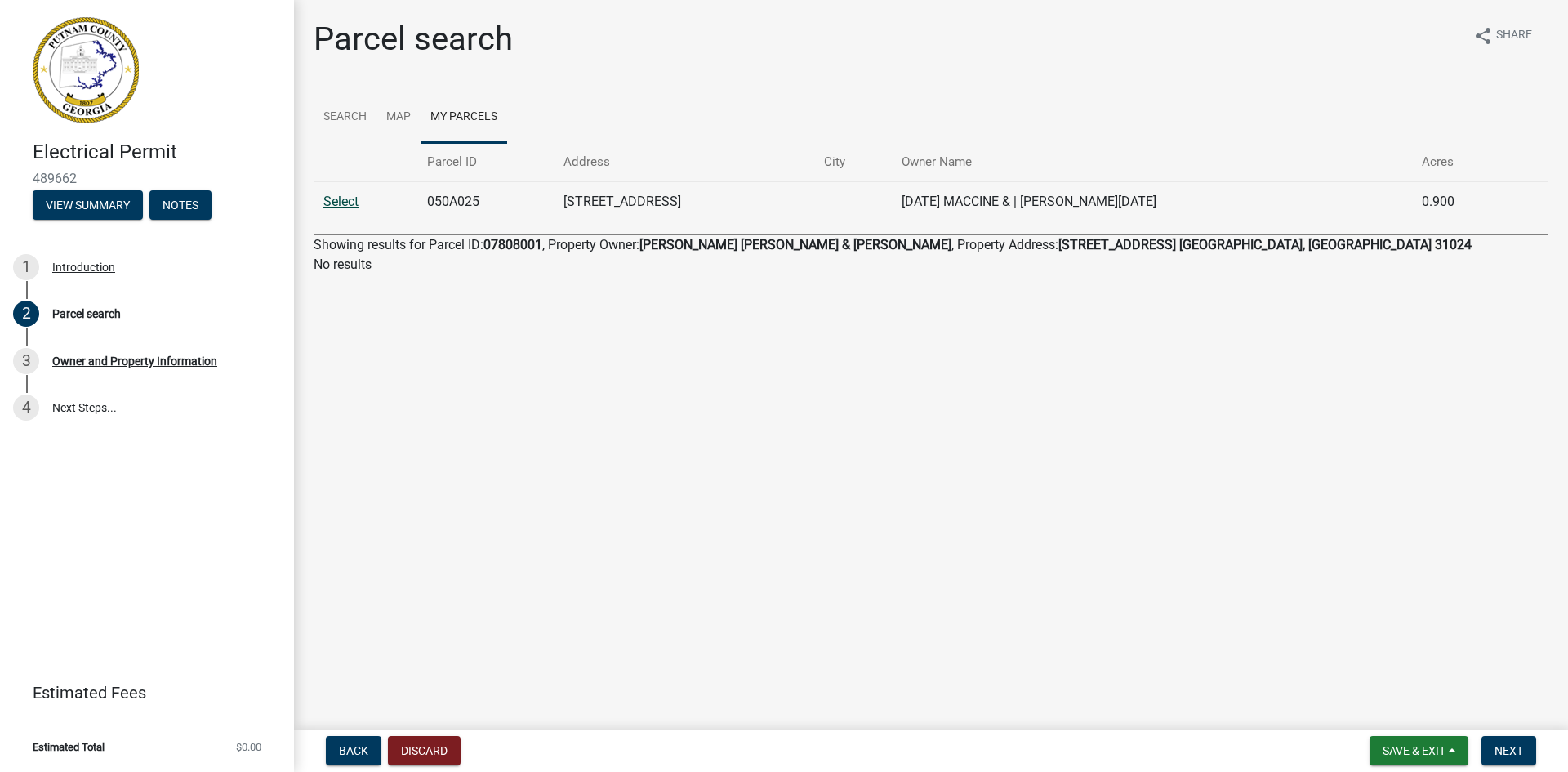
click at [339, 203] on link "Select" at bounding box center [340, 201] width 35 height 16
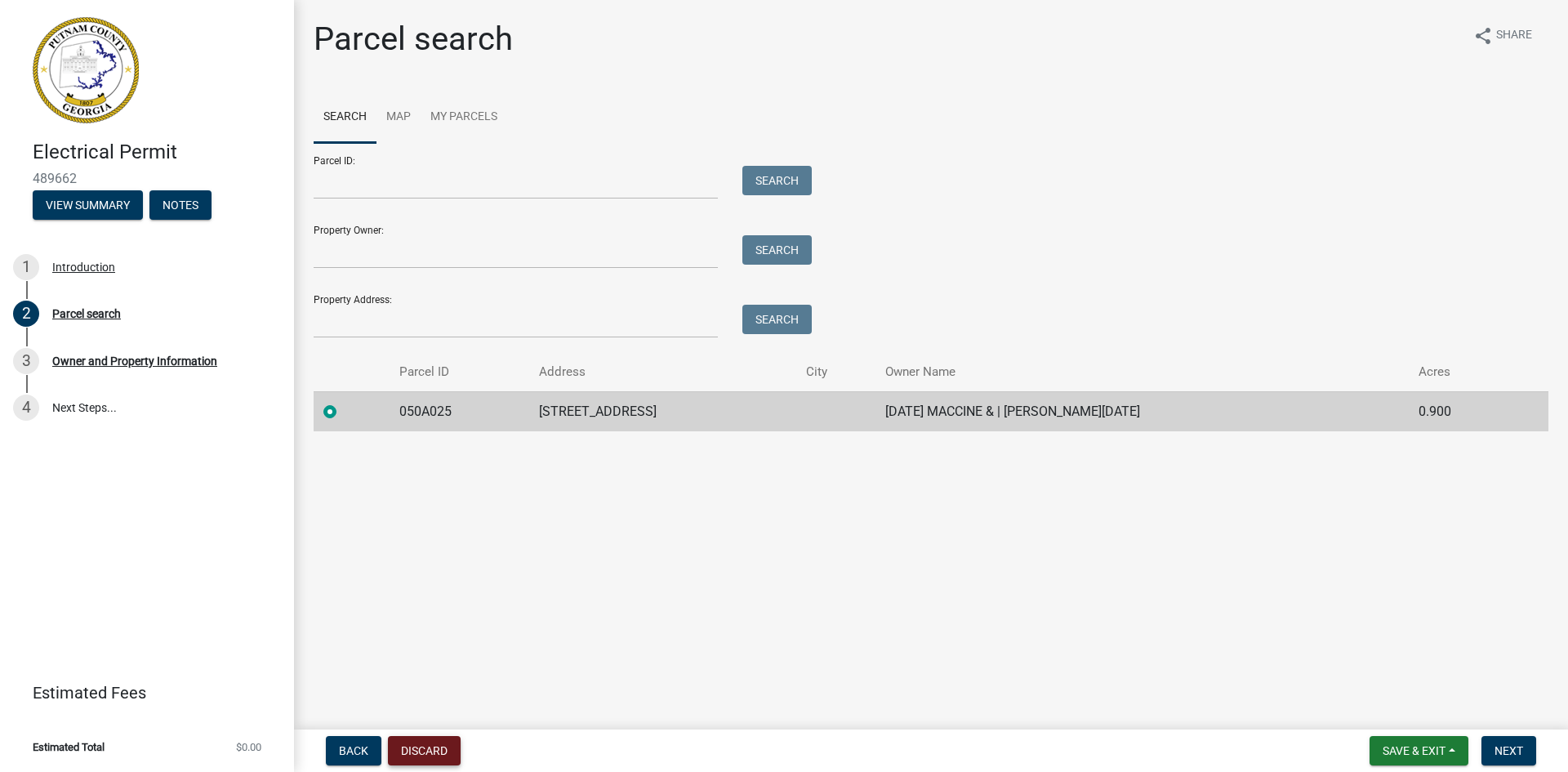
click at [416, 749] on button "Discard" at bounding box center [424, 750] width 73 height 29
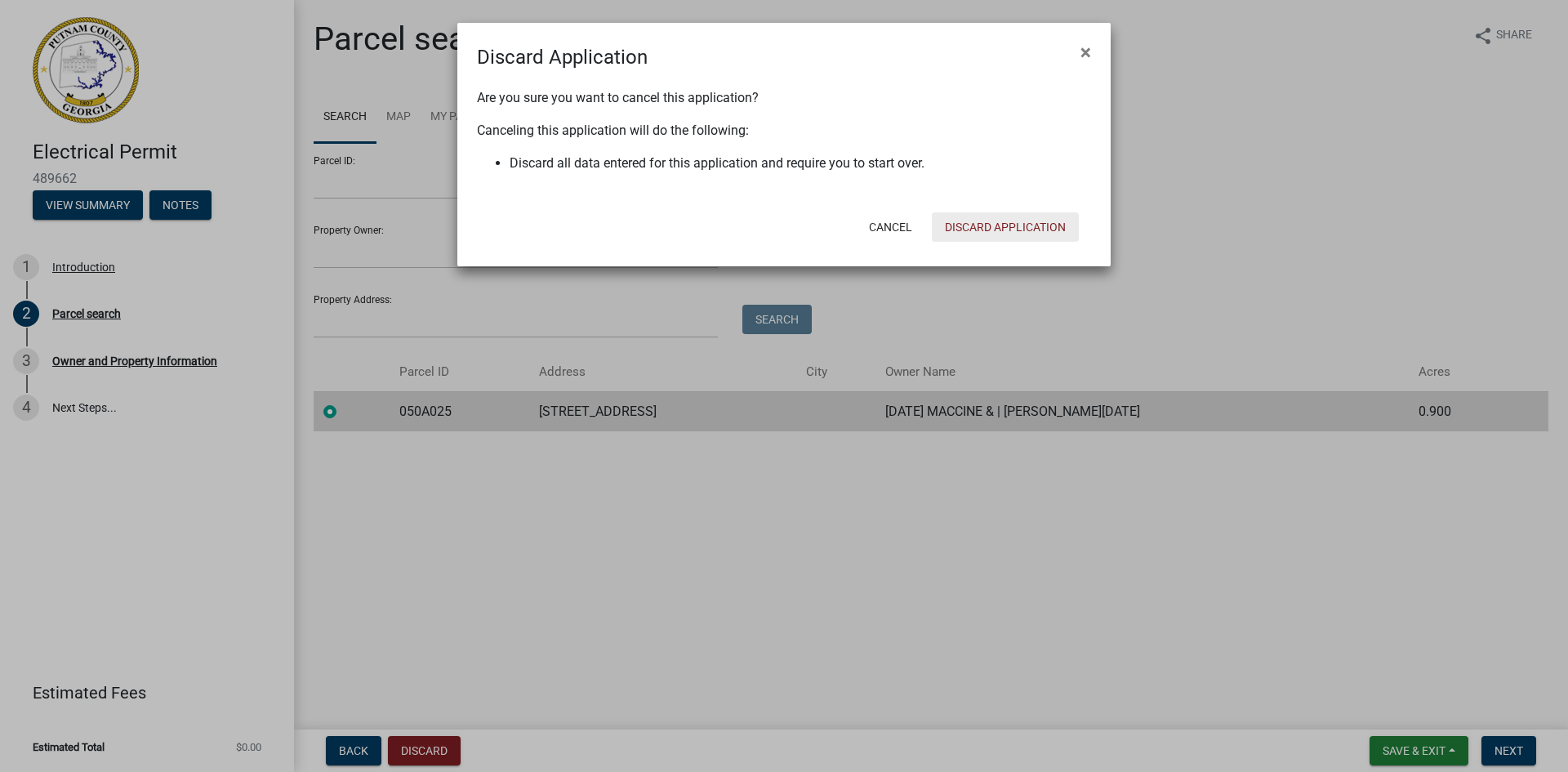
click at [965, 225] on button "Discard Application" at bounding box center [1004, 226] width 147 height 29
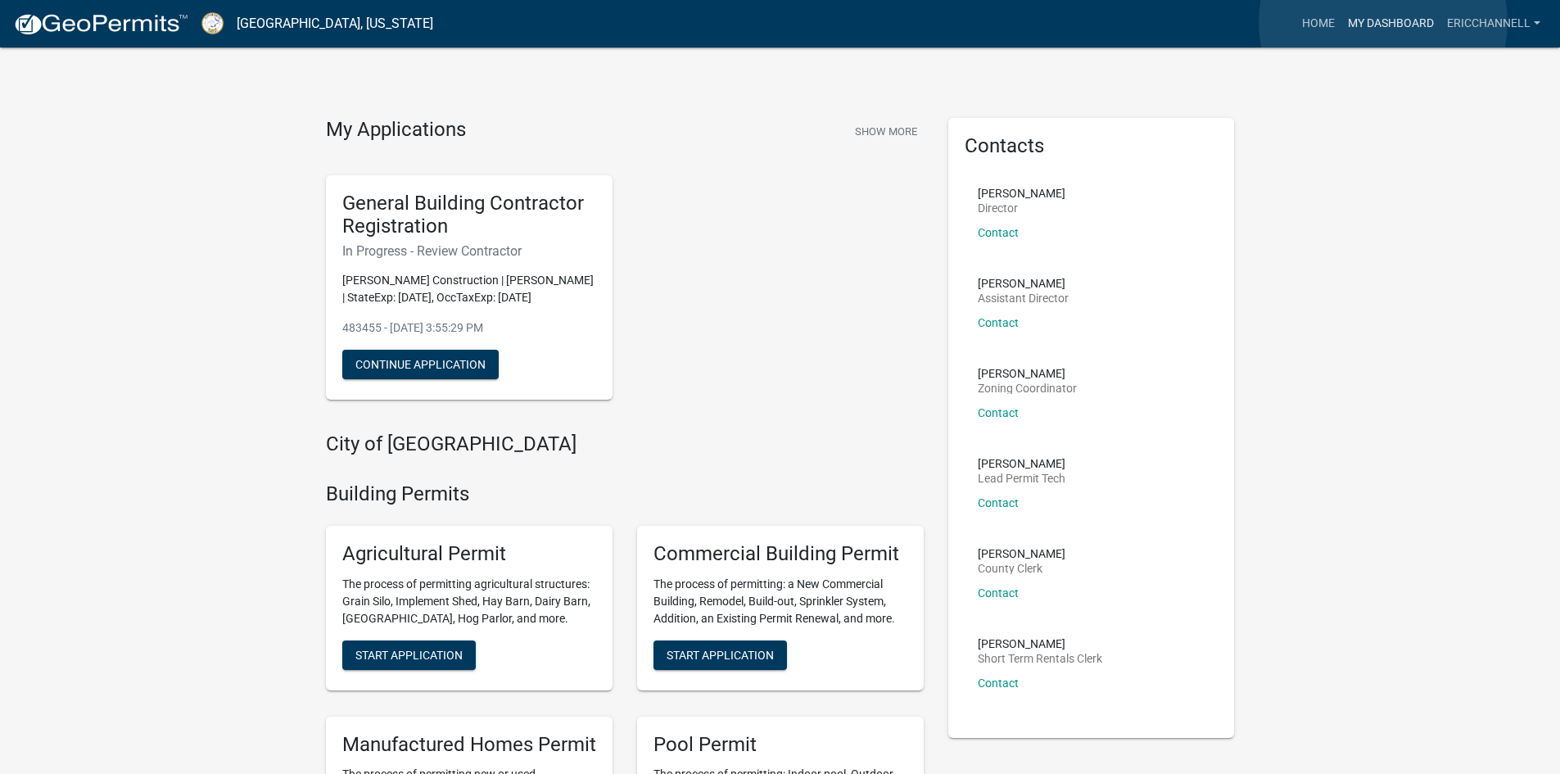
click at [1383, 22] on link "My Dashboard" at bounding box center [1390, 23] width 99 height 31
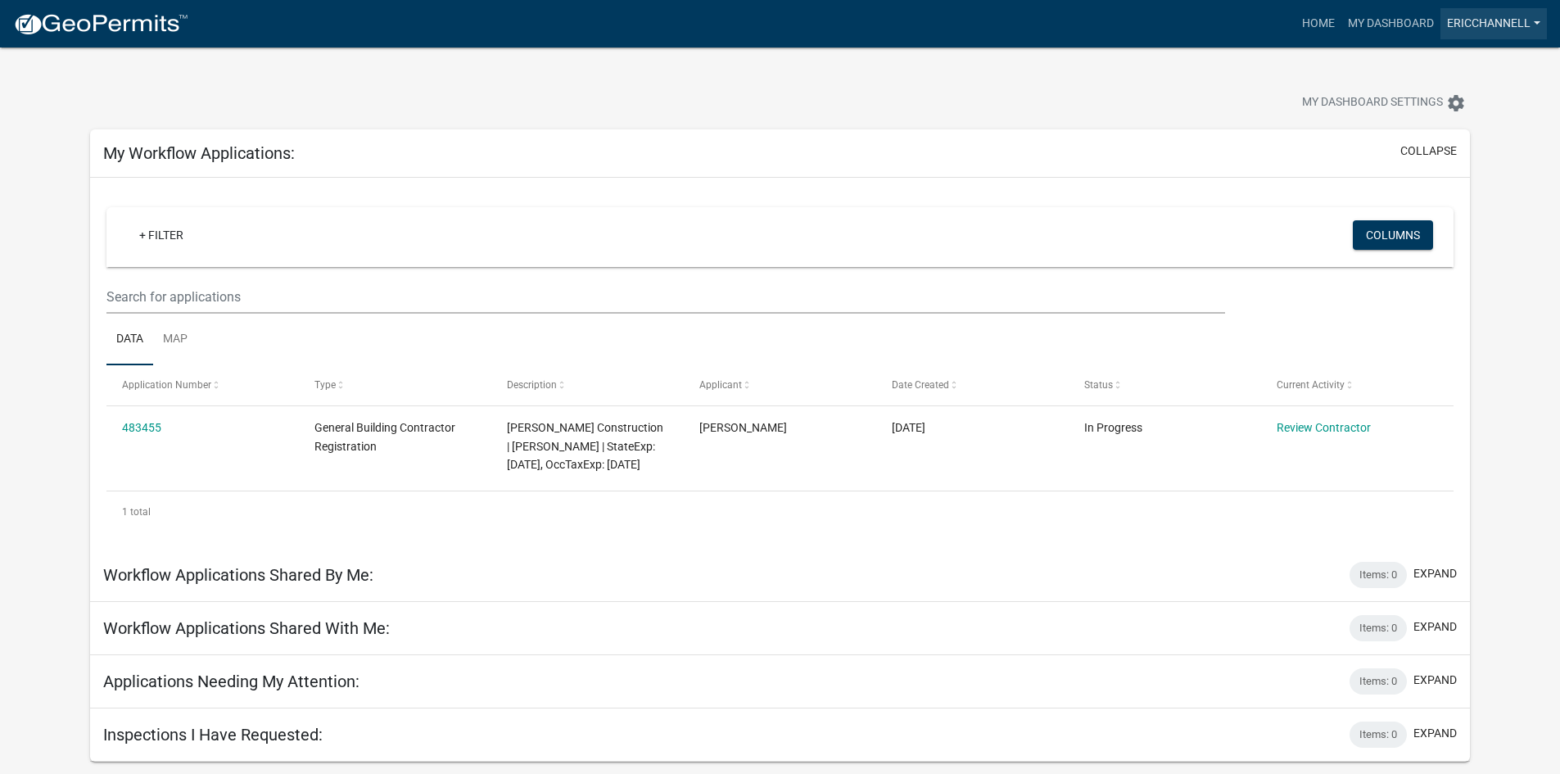
click at [1465, 22] on link "EricChannell" at bounding box center [1493, 23] width 106 height 31
click at [1444, 70] on link "Account" at bounding box center [1476, 66] width 140 height 39
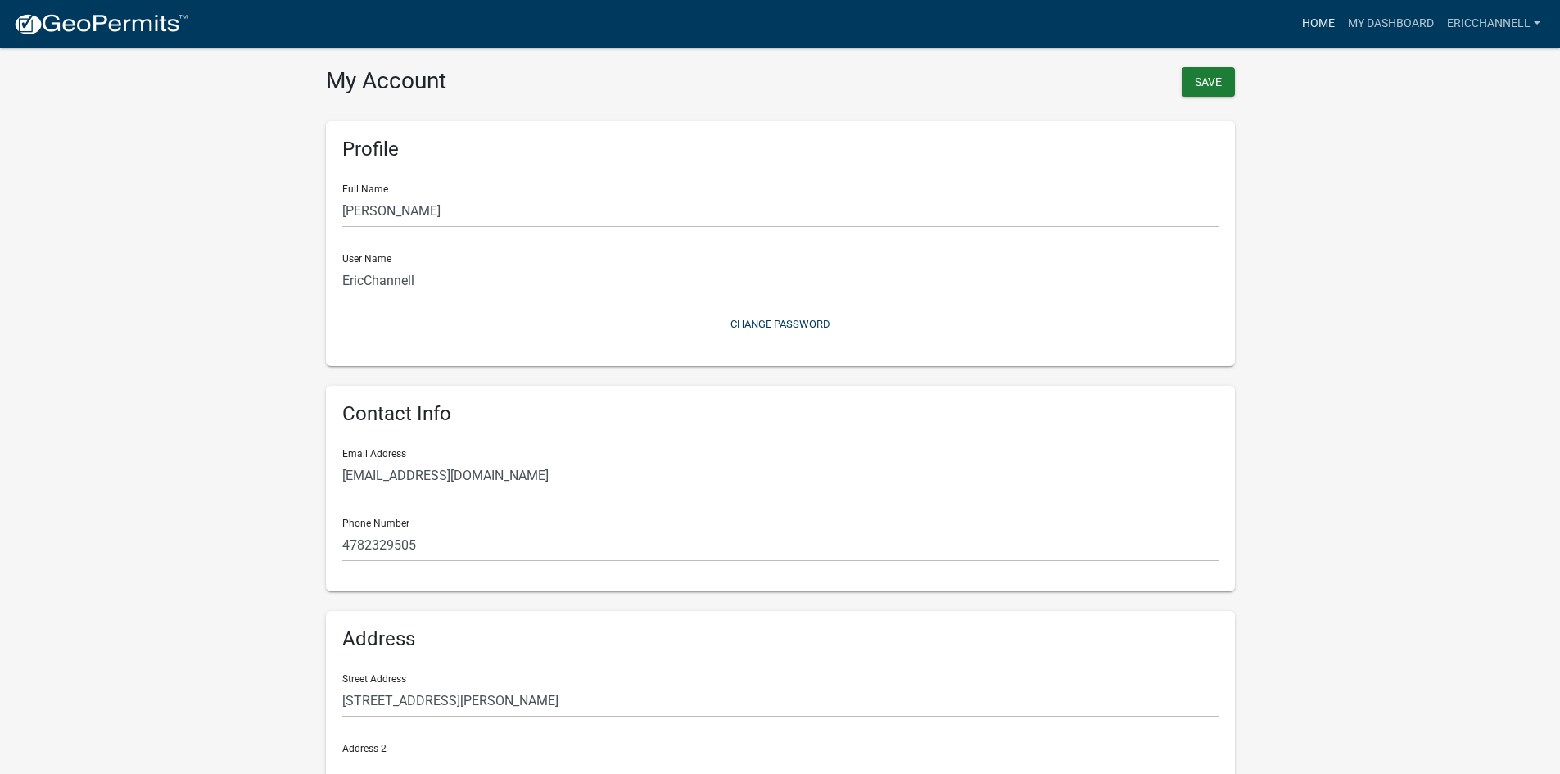
click at [1307, 22] on link "Home" at bounding box center [1318, 23] width 46 height 31
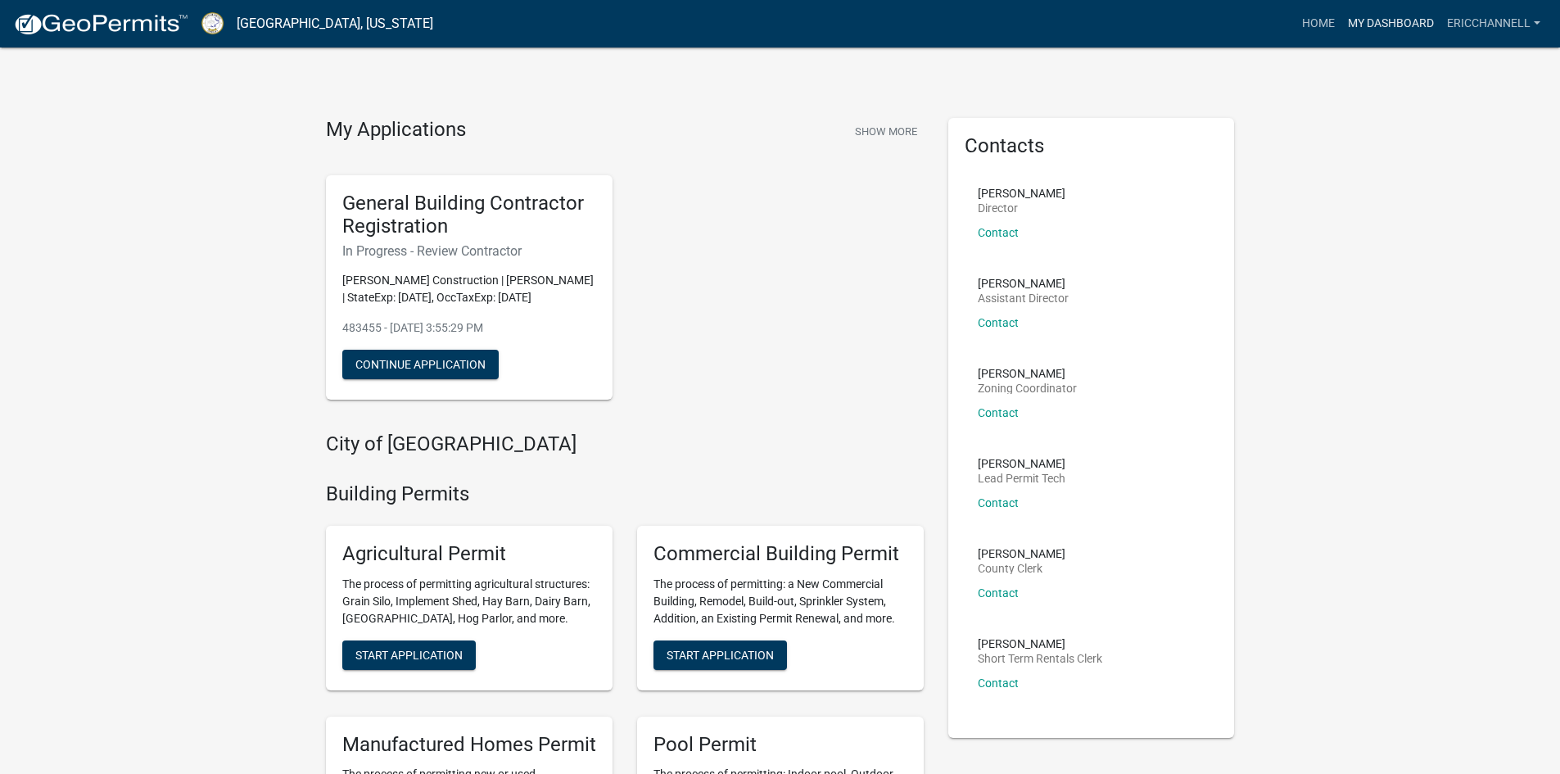
click at [1380, 20] on link "My Dashboard" at bounding box center [1390, 23] width 99 height 31
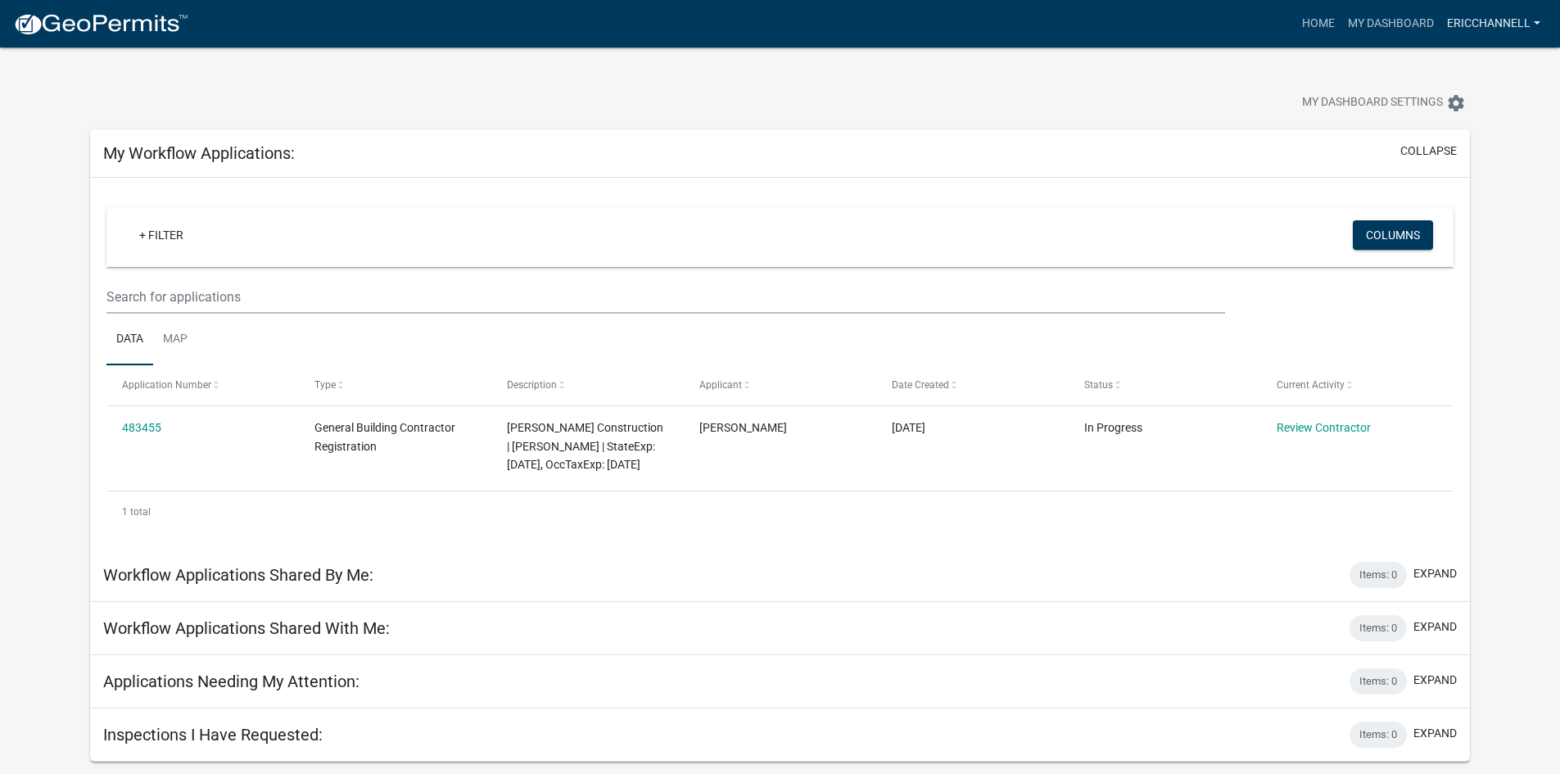
click at [1502, 24] on link "EricChannell" at bounding box center [1493, 23] width 106 height 31
click at [1474, 105] on link "Contractor Profile" at bounding box center [1476, 106] width 140 height 39
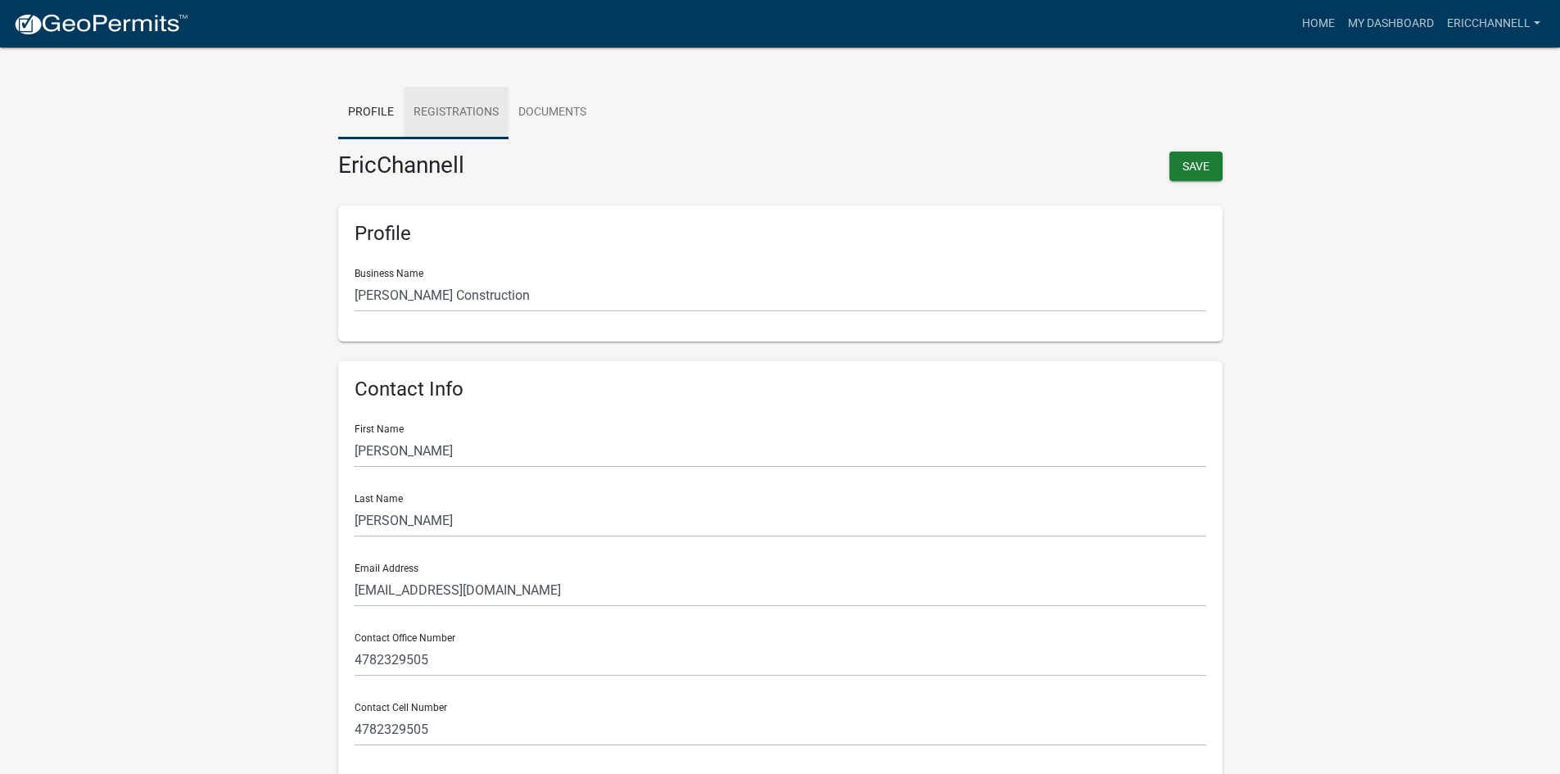
click at [445, 111] on link "Registrations" at bounding box center [456, 113] width 105 height 52
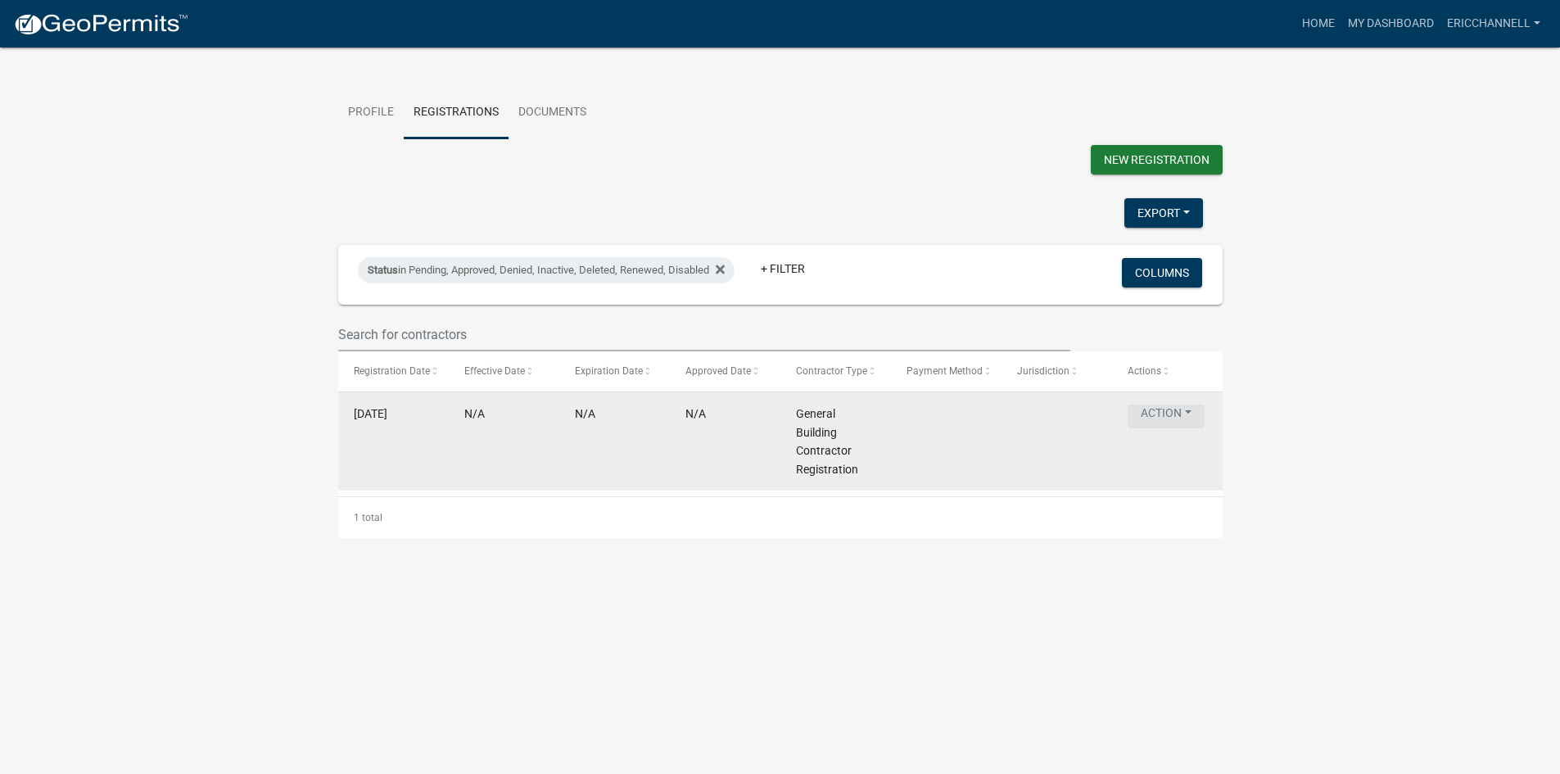
click at [1168, 428] on button "Action" at bounding box center [1165, 416] width 77 height 24
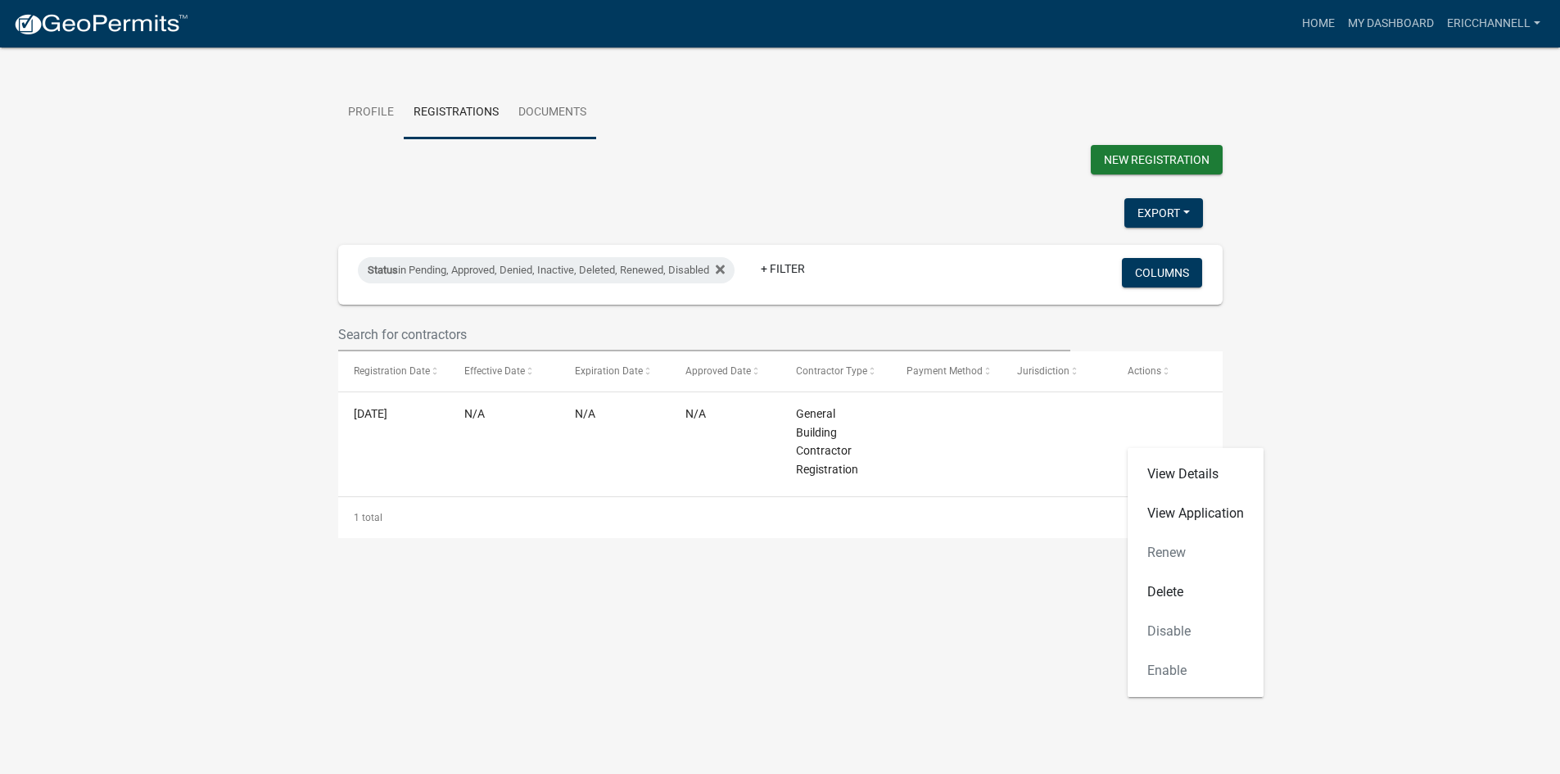
click at [549, 114] on link "Documents" at bounding box center [552, 113] width 88 height 52
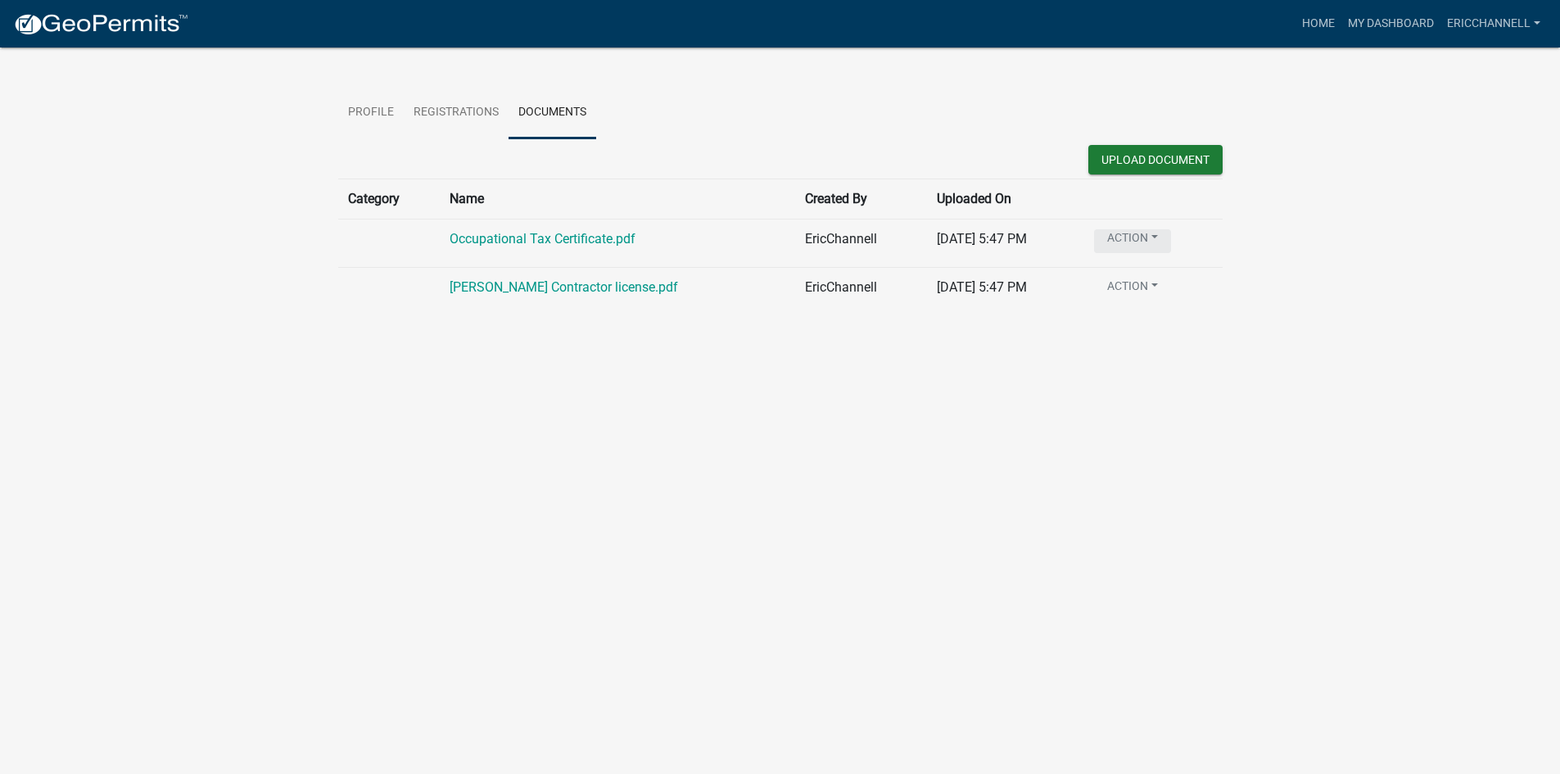
click at [1147, 235] on button "Action" at bounding box center [1132, 241] width 77 height 24
click at [978, 118] on ul "Profile Registrations Documents" at bounding box center [780, 113] width 884 height 52
click at [539, 239] on link "Occupational Tax Certificate.pdf" at bounding box center [542, 239] width 186 height 16
click at [522, 287] on link "Eric Contractor license.pdf" at bounding box center [563, 287] width 228 height 16
click at [377, 113] on link "Profile" at bounding box center [370, 113] width 65 height 52
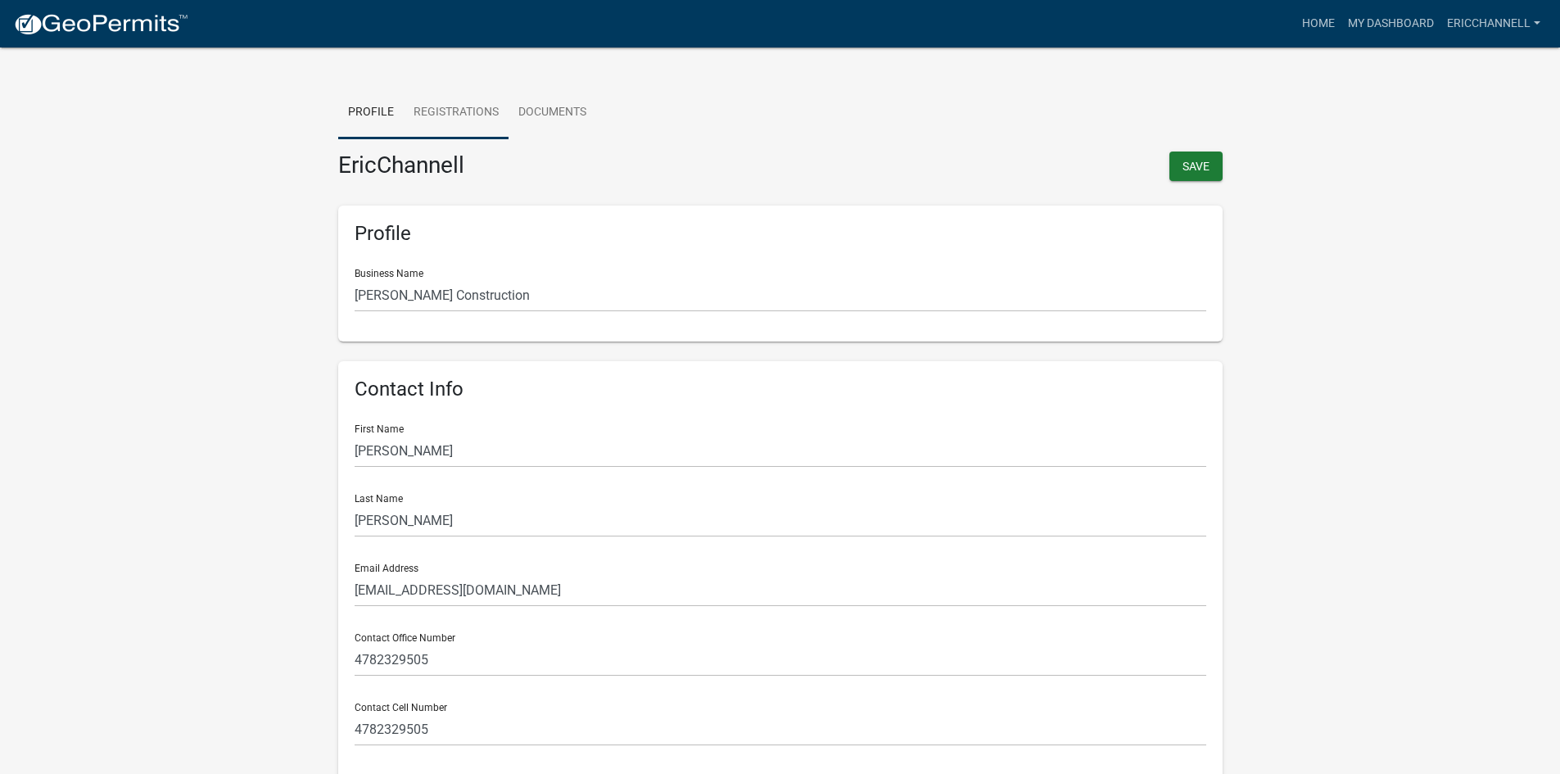
click at [440, 111] on link "Registrations" at bounding box center [456, 113] width 105 height 52
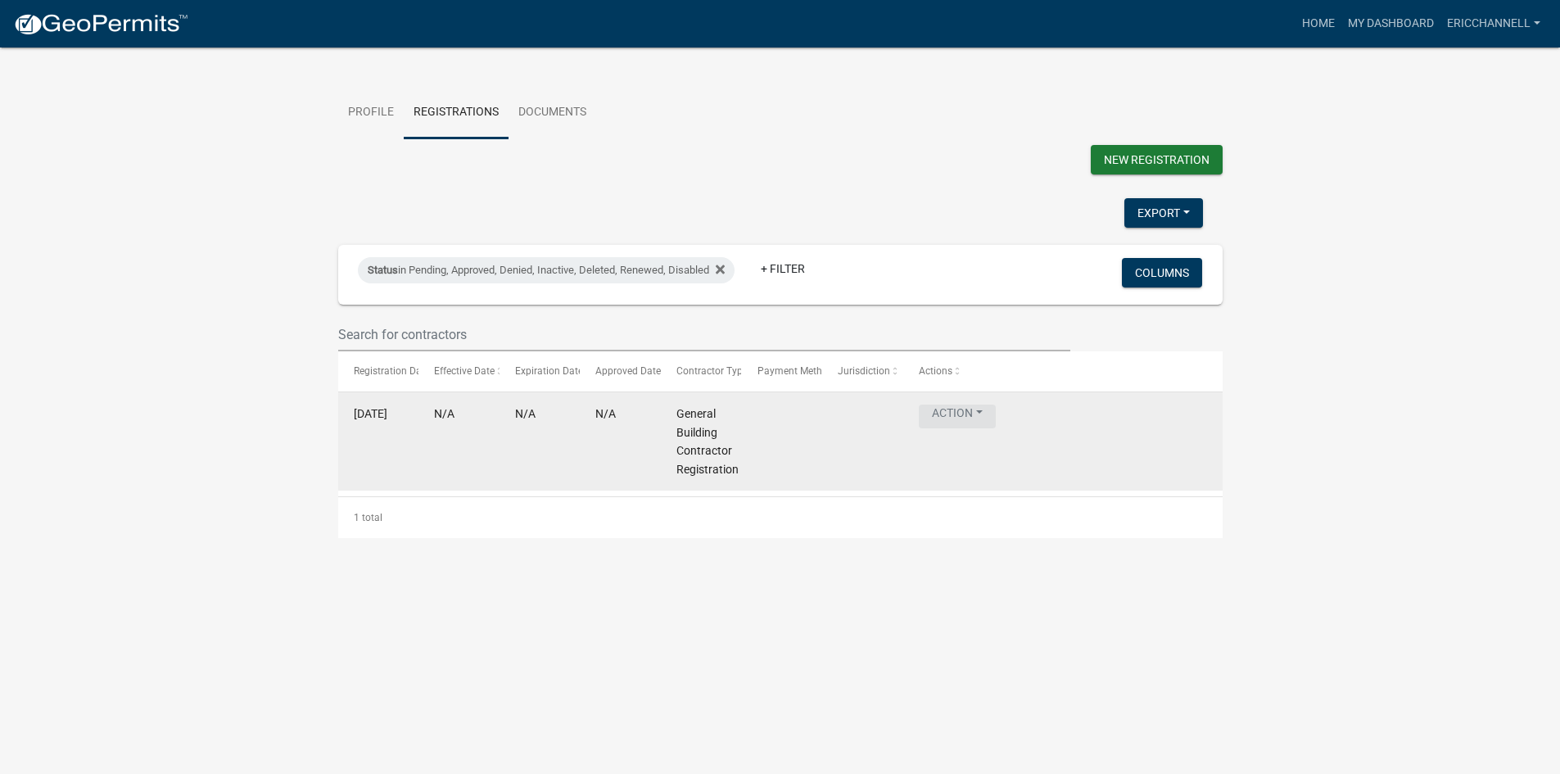
click at [981, 412] on button "Action" at bounding box center [957, 416] width 77 height 24
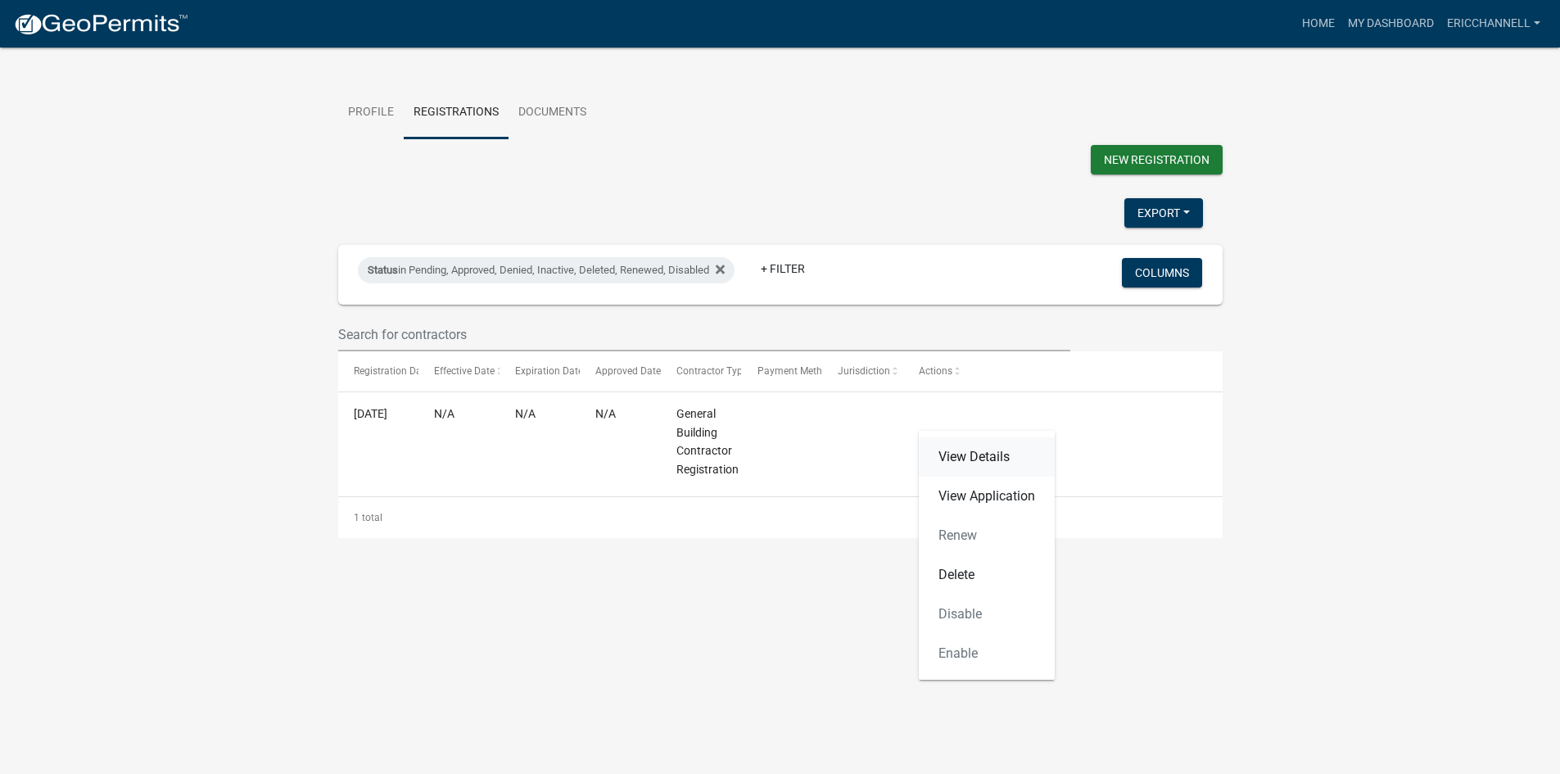
click at [974, 457] on link "View Details" at bounding box center [987, 456] width 136 height 39
